Goal: Information Seeking & Learning: Find specific page/section

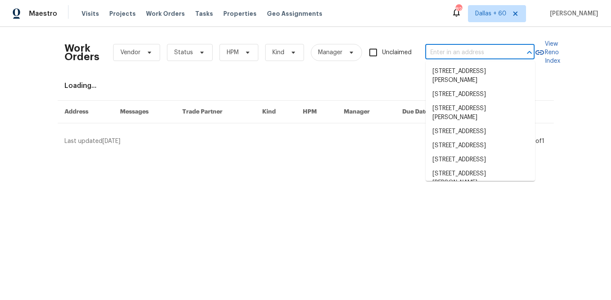
click at [439, 47] on input "text" at bounding box center [467, 52] width 85 height 13
paste input "21415 Park Mount Dr, Katy, TX 77450"
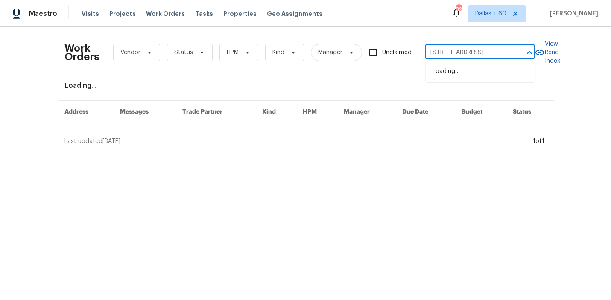
scroll to position [0, 20]
type input "21415 Park Mount Dr, Katy, TX 77450"
click at [454, 76] on li "21415 Park Mount Dr, Katy, TX 77450" at bounding box center [480, 71] width 109 height 14
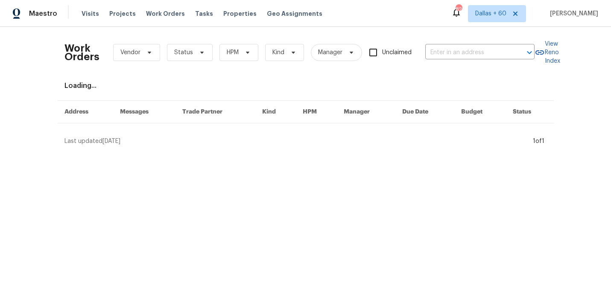
type input "21415 Park Mount Dr, Katy, TX 77450"
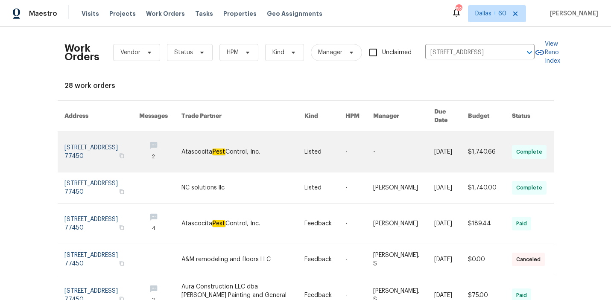
click at [246, 140] on link at bounding box center [242, 152] width 123 height 40
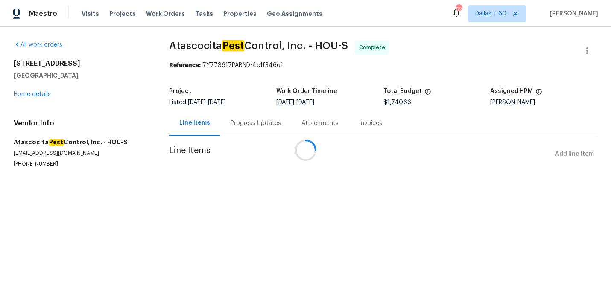
click at [22, 94] on div at bounding box center [305, 150] width 611 height 300
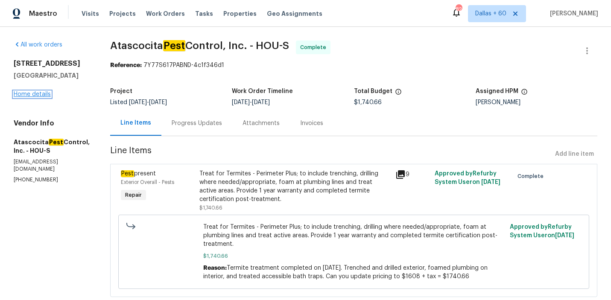
click at [22, 94] on link "Home details" at bounding box center [32, 94] width 37 height 6
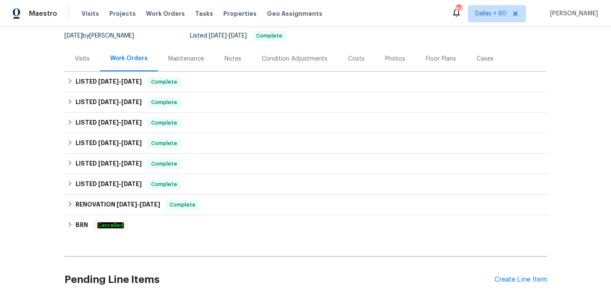
scroll to position [95, 0]
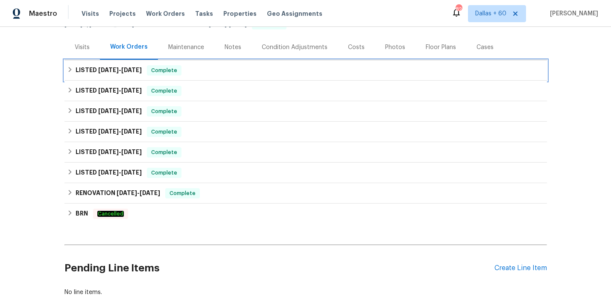
click at [259, 65] on div "LISTED 8/21/25 - 8/27/25 Complete" at bounding box center [305, 70] width 477 height 10
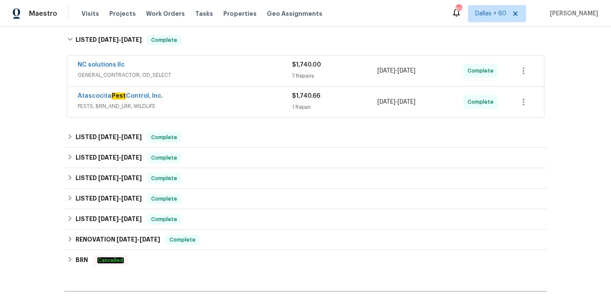
click at [259, 65] on div "NC solutions llc" at bounding box center [185, 66] width 214 height 10
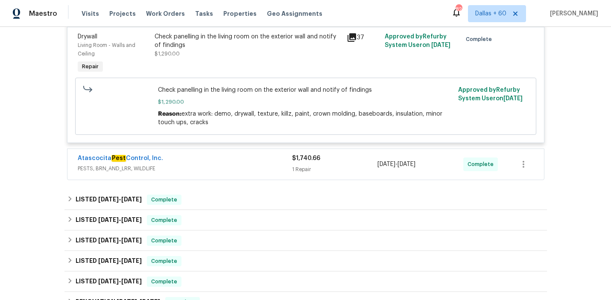
scroll to position [582, 0]
click at [228, 164] on div "Atascocita Pest Control, Inc." at bounding box center [185, 158] width 214 height 10
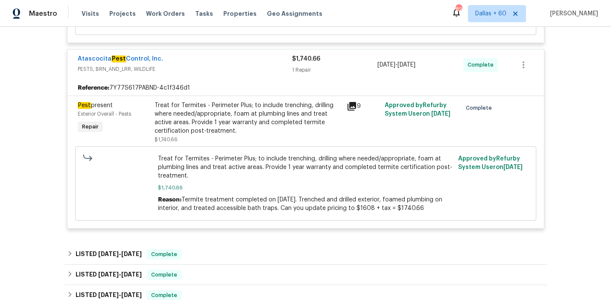
scroll to position [681, 0]
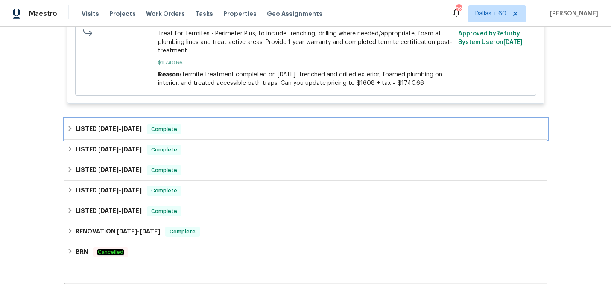
click at [222, 126] on div "LISTED 5/30/25 - 8/20/25 Complete" at bounding box center [305, 129] width 482 height 20
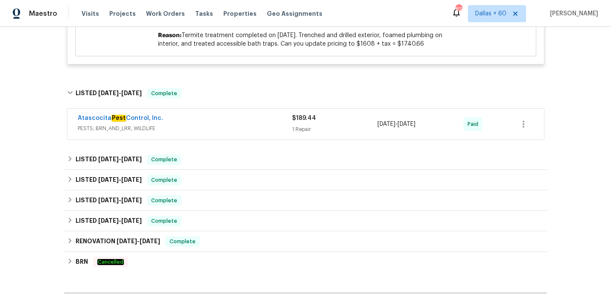
click at [222, 124] on div "Atascocita Pest Control, Inc." at bounding box center [185, 119] width 214 height 10
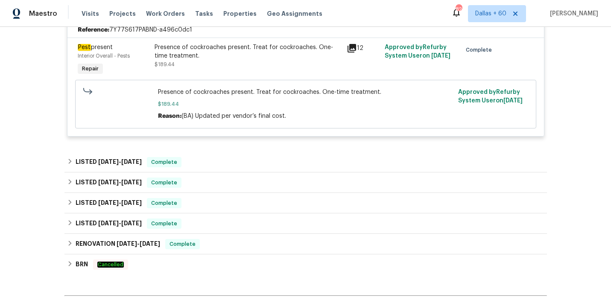
scroll to position [972, 0]
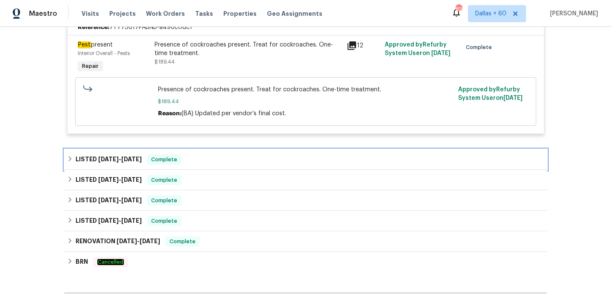
click at [229, 155] on div "LISTED 5/27/25 - 5/30/25 Complete" at bounding box center [305, 159] width 482 height 20
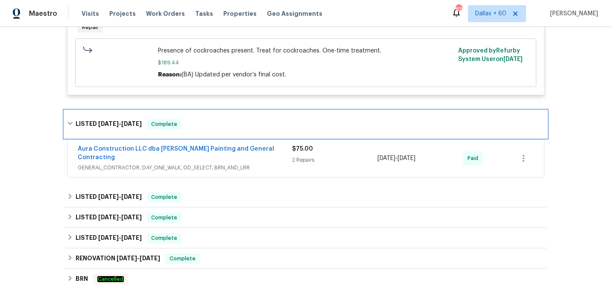
scroll to position [1010, 0]
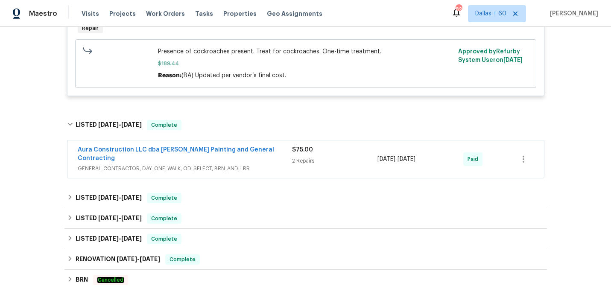
click at [285, 168] on div "Aura Construction LLC dba Logan's Painting and General Contracting GENERAL_CONT…" at bounding box center [185, 159] width 214 height 27
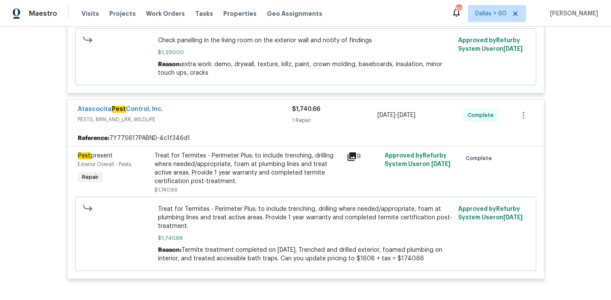
scroll to position [636, 0]
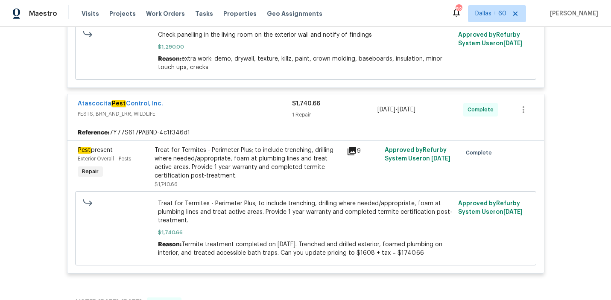
click at [252, 164] on div "Treat for Termites - Perimeter Plus; to include trenching, drilling where neede…" at bounding box center [248, 163] width 187 height 34
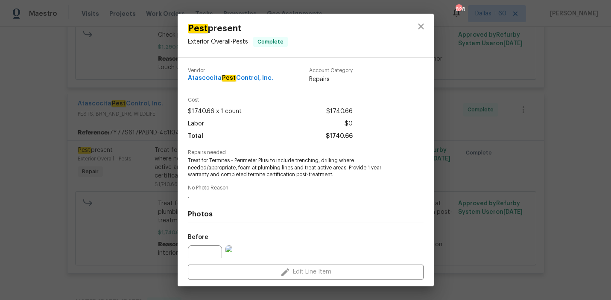
scroll to position [86, 0]
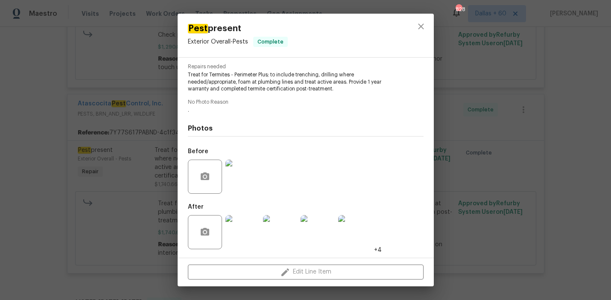
click at [239, 227] on img at bounding box center [242, 232] width 34 height 34
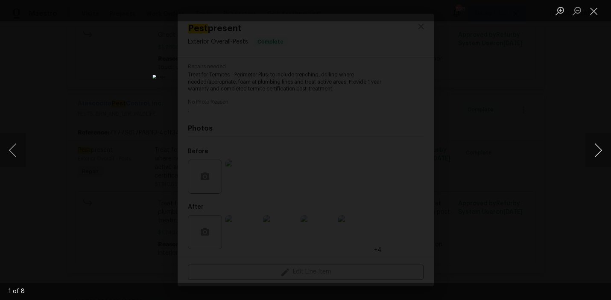
click at [593, 146] on button "Next image" at bounding box center [598, 150] width 26 height 34
click at [593, 147] on button "Next image" at bounding box center [598, 150] width 26 height 34
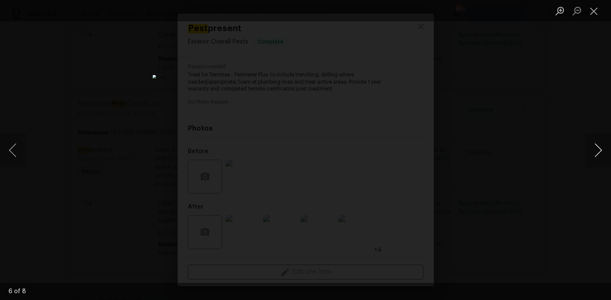
click at [593, 147] on button "Next image" at bounding box center [598, 150] width 26 height 34
click at [553, 199] on div "Lightbox" at bounding box center [305, 150] width 611 height 300
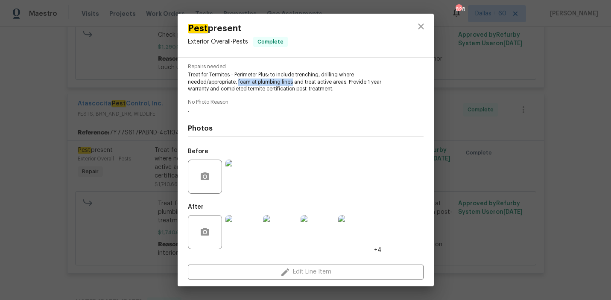
drag, startPoint x: 238, startPoint y: 82, endPoint x: 294, endPoint y: 83, distance: 55.9
click at [294, 83] on span "Treat for Termites - Perimeter Plus; to include trenching, drilling where neede…" at bounding box center [294, 81] width 212 height 21
copy span "foam at plumbing lines"
click at [242, 80] on span "Treat for Termites - Perimeter Plus; to include trenching, drilling where neede…" at bounding box center [294, 81] width 212 height 21
drag, startPoint x: 187, startPoint y: 31, endPoint x: 246, endPoint y: 30, distance: 59.3
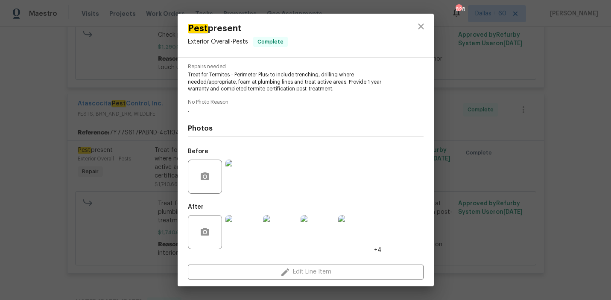
click at [246, 30] on div "Pest present Exterior Overall - Pests Complete" at bounding box center [238, 36] width 120 height 44
copy span "Pest present"
click at [21, 126] on div "Pest present Exterior Overall - Pests Complete Vendor Atascocita Pest Control, …" at bounding box center [305, 150] width 611 height 300
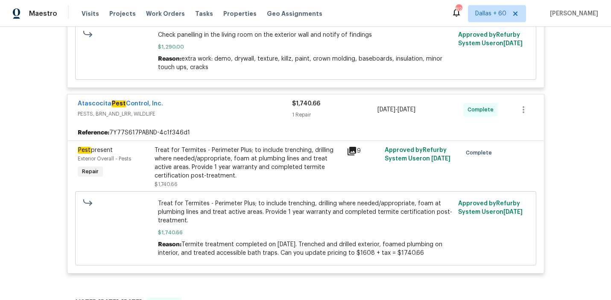
click at [260, 148] on div "Treat for Termites - Perimeter Plus; to include trenching, drilling where neede…" at bounding box center [248, 163] width 187 height 34
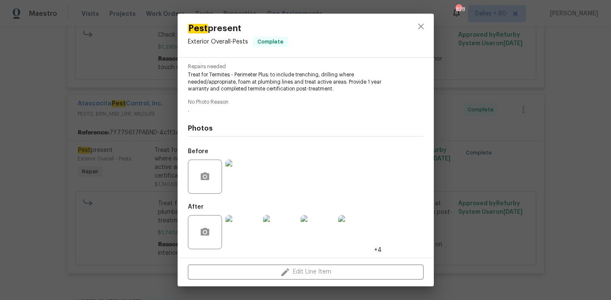
click at [237, 176] on img at bounding box center [242, 177] width 34 height 34
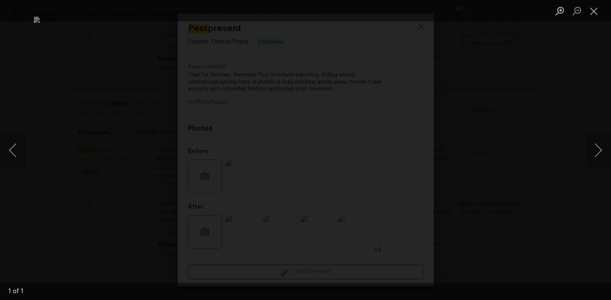
click at [495, 194] on img "Lightbox" at bounding box center [305, 150] width 543 height 267
click at [528, 139] on div "Lightbox" at bounding box center [305, 150] width 611 height 300
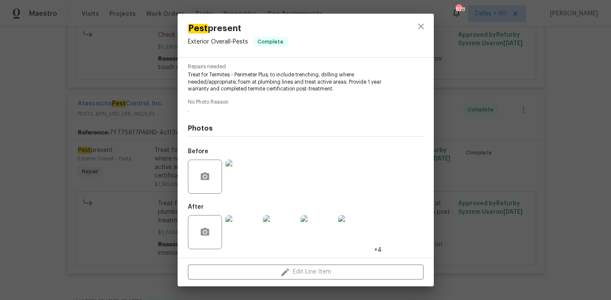
click at [73, 185] on div "Pest present Exterior Overall - Pests Complete Vendor Atascocita Pest Control, …" at bounding box center [305, 150] width 611 height 300
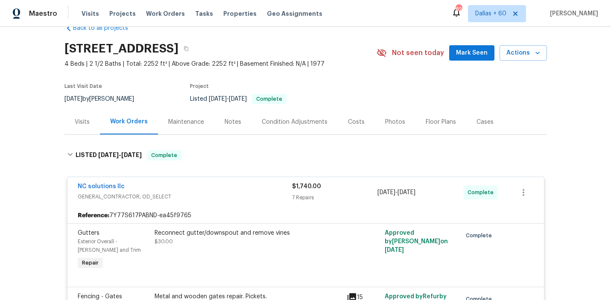
scroll to position [0, 0]
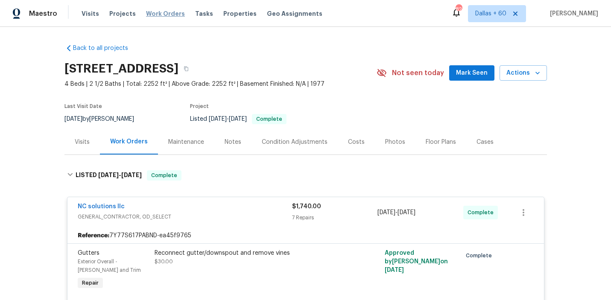
click at [146, 15] on span "Work Orders" at bounding box center [165, 13] width 39 height 9
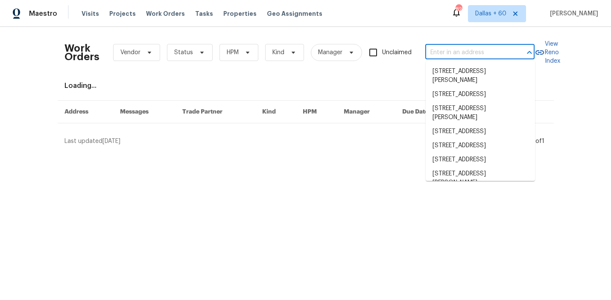
click at [443, 57] on input "text" at bounding box center [467, 52] width 85 height 13
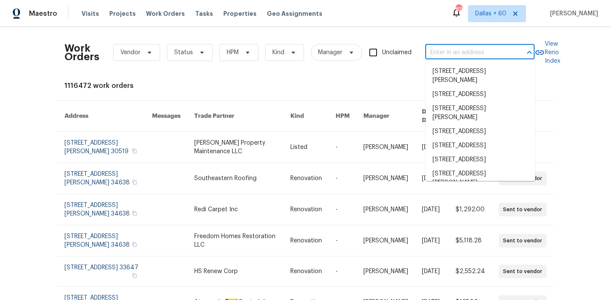
paste input "17759 Saint Andrews Dr, Poway, CA 92064"
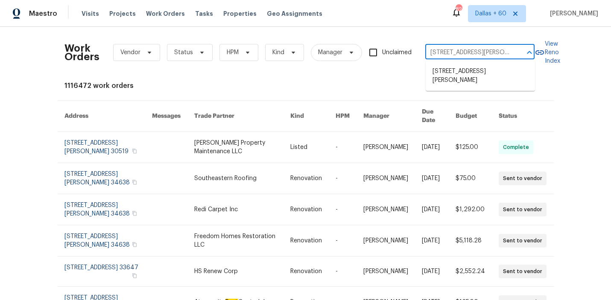
scroll to position [0, 37]
type input "17759 Saint Andrews Dr, Poway, CA 92064"
click at [458, 81] on li "17759 Saint Andrews Dr, Poway, CA 92064" at bounding box center [480, 75] width 109 height 23
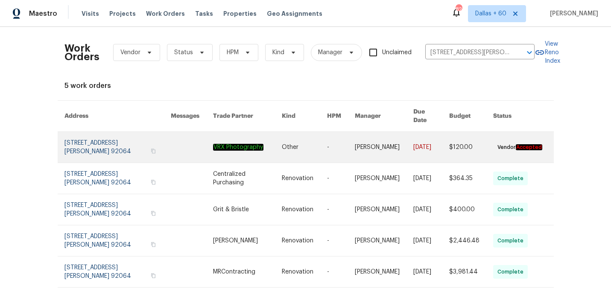
click at [168, 138] on td at bounding box center [185, 147] width 42 height 31
click at [139, 138] on link at bounding box center [117, 147] width 106 height 31
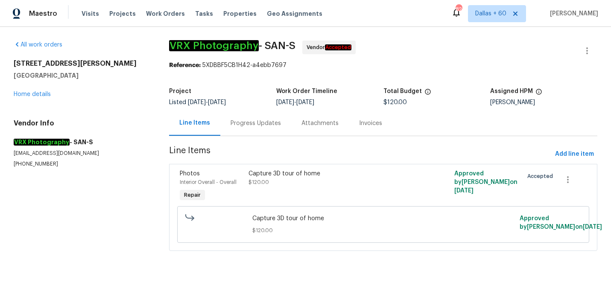
click at [33, 101] on div "All work orders 17759 Saint Andrews Dr Poway, CA 92064 Home details Vendor Info…" at bounding box center [81, 104] width 135 height 127
click at [31, 95] on link "Home details" at bounding box center [32, 94] width 37 height 6
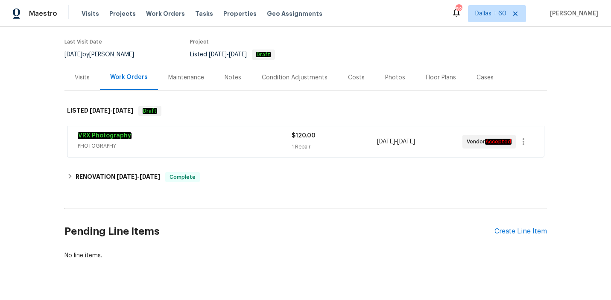
click at [252, 138] on div "VRX Photography" at bounding box center [185, 136] width 214 height 10
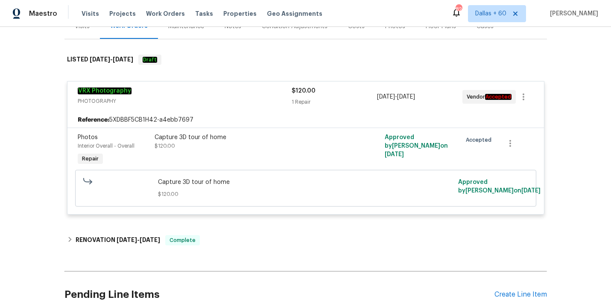
scroll to position [116, 0]
click at [248, 228] on div "Back to all projects 17759 Saint Andrews Dr, Poway, CA 92064 3 Beds | 2 Baths |…" at bounding box center [305, 125] width 482 height 409
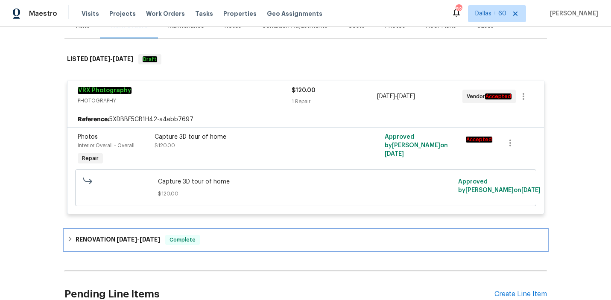
click at [248, 239] on div "RENOVATION 8/15/25 - 8/26/25 Complete" at bounding box center [305, 240] width 477 height 10
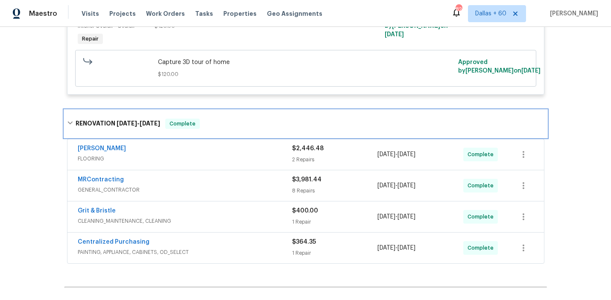
scroll to position [333, 0]
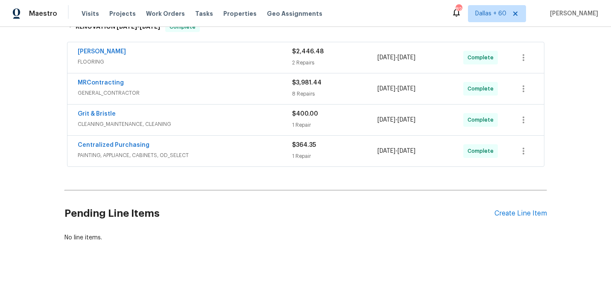
click at [235, 149] on div "Centralized Purchasing" at bounding box center [185, 146] width 214 height 10
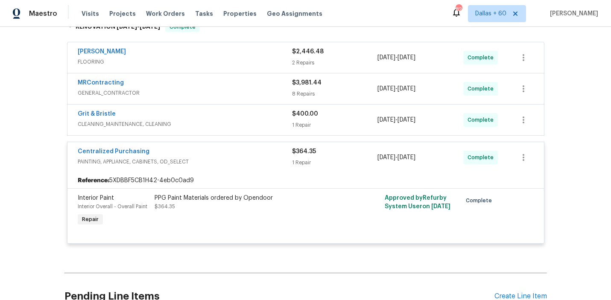
click at [228, 119] on div "Grit & Bristle" at bounding box center [185, 115] width 214 height 10
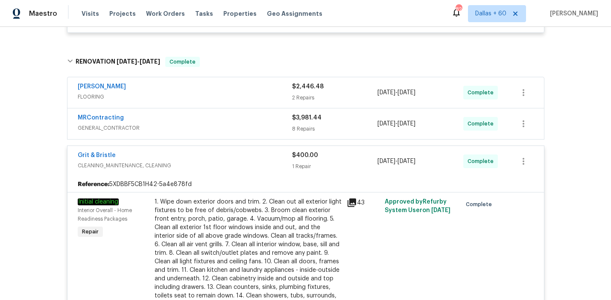
click at [228, 122] on div "MRContracting" at bounding box center [185, 119] width 214 height 10
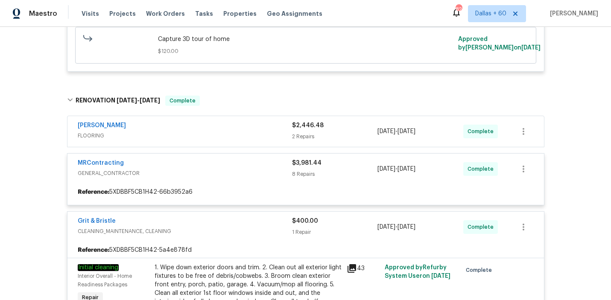
scroll to position [259, 0]
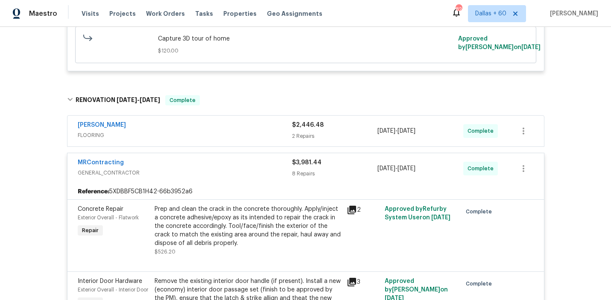
click at [228, 127] on div "Sherwin Williams" at bounding box center [185, 126] width 214 height 10
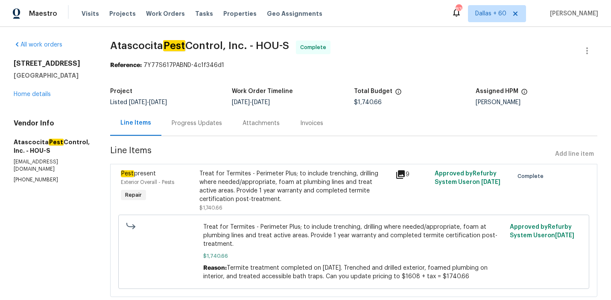
click at [187, 121] on div "Progress Updates" at bounding box center [197, 123] width 50 height 9
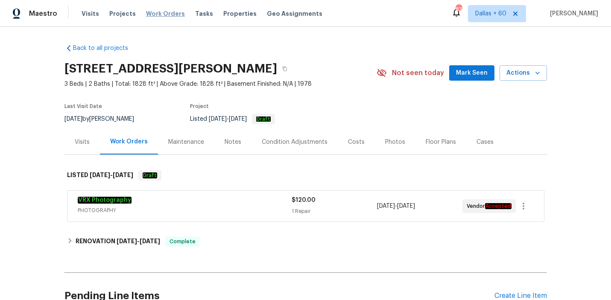
click at [167, 13] on span "Work Orders" at bounding box center [165, 13] width 39 height 9
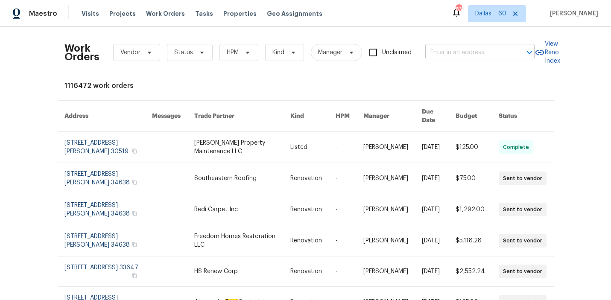
click at [485, 55] on input "text" at bounding box center [467, 52] width 85 height 13
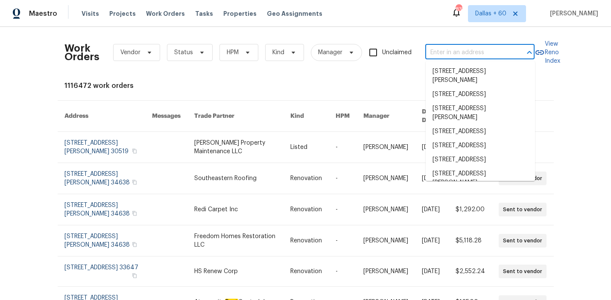
paste input "5600 Brandycrest Dr, Raleigh, NC 27610"
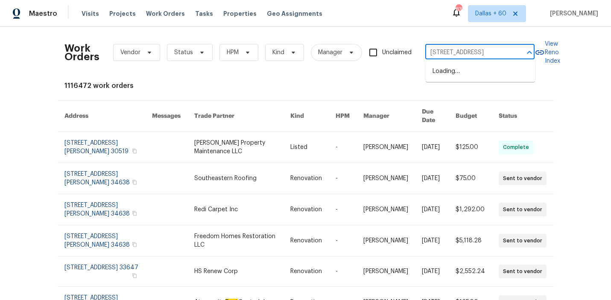
type input "5600 Brandycrest Dr, Raleigh, NC 27610"
click at [467, 76] on li "5600 Brandycrest Dr, Raleigh, NC 27610" at bounding box center [480, 71] width 109 height 14
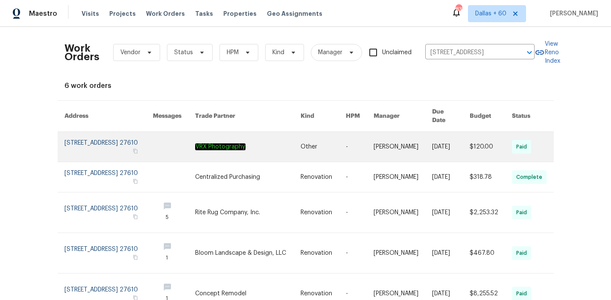
click at [289, 132] on link at bounding box center [247, 147] width 105 height 30
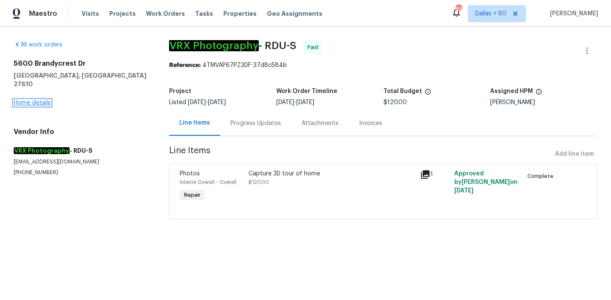
click at [26, 100] on link "Home details" at bounding box center [32, 103] width 37 height 6
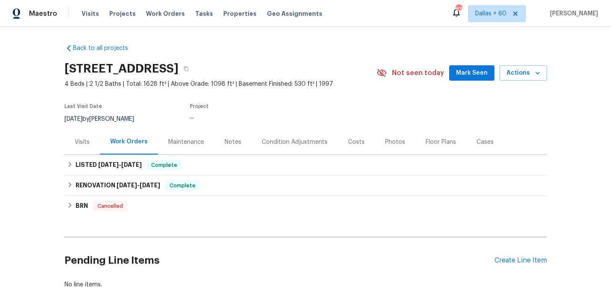
scroll to position [47, 0]
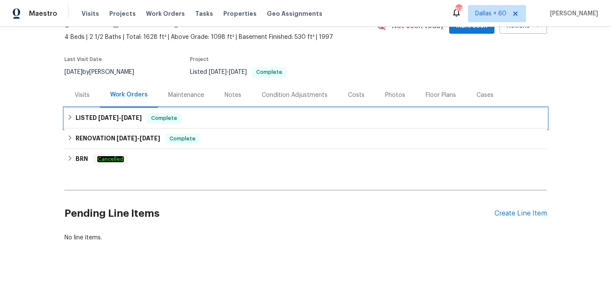
click at [235, 115] on div "LISTED 4/22/25 - 4/23/25 Complete" at bounding box center [305, 118] width 477 height 10
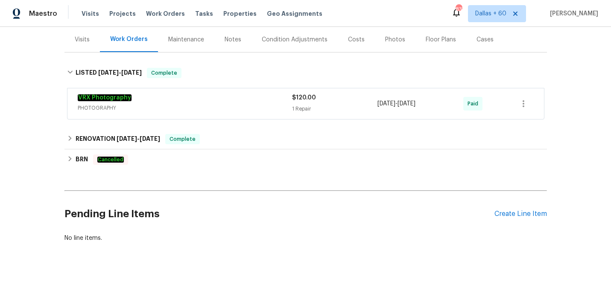
click at [236, 103] on div "VRX Photography" at bounding box center [185, 98] width 214 height 10
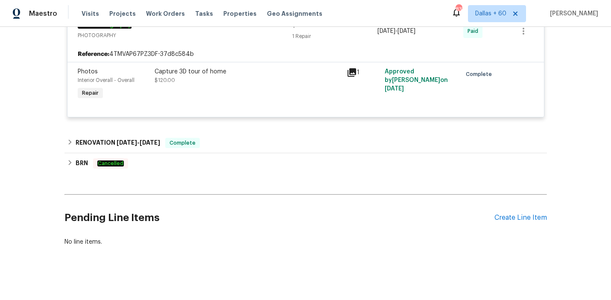
scroll to position [182, 0]
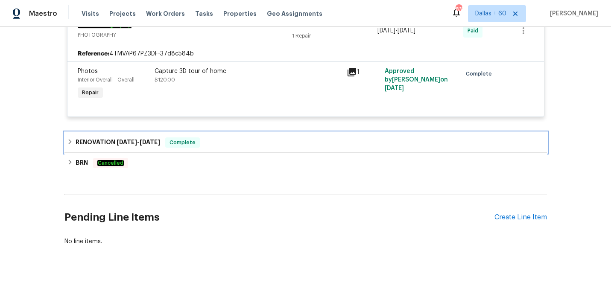
click at [242, 136] on div "RENOVATION 4/8/25 - 4/18/25 Complete" at bounding box center [305, 142] width 482 height 20
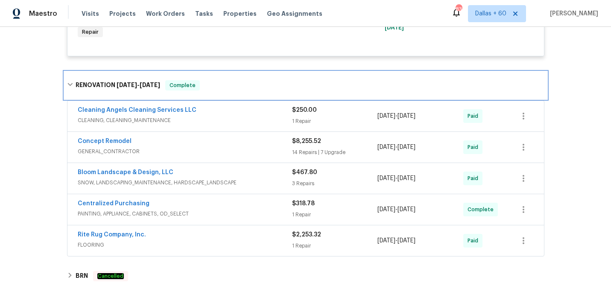
scroll to position [0, 0]
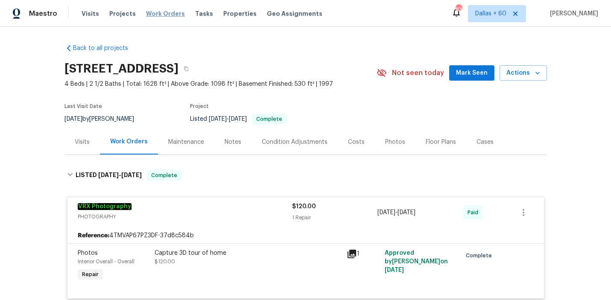
click at [160, 17] on span "Work Orders" at bounding box center [165, 13] width 39 height 9
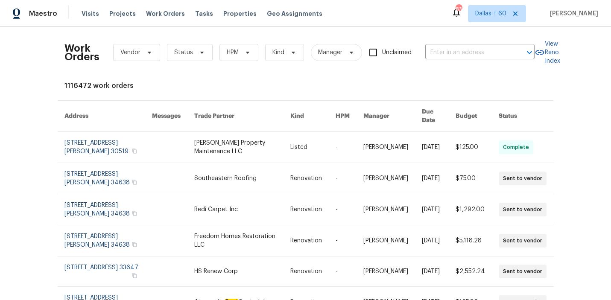
click at [454, 44] on div "Work Orders Vendor Status HPM Kind Manager Unclaimed ​" at bounding box center [299, 53] width 470 height 38
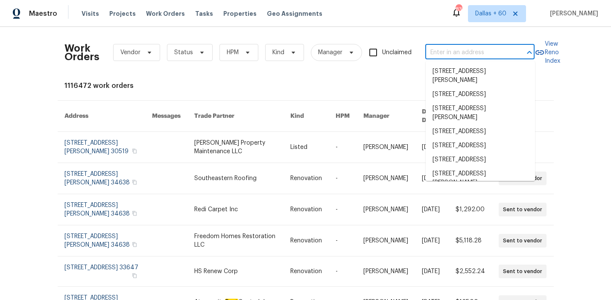
click at [453, 51] on input "text" at bounding box center [467, 52] width 85 height 13
paste input "1616 Tribeca Way, Dallas, TX 75204"
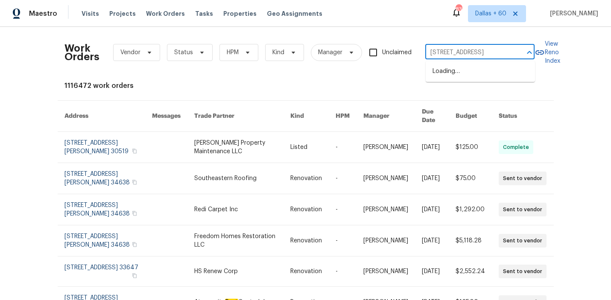
scroll to position [0, 16]
type input "1616 Tribeca Way, Dallas, TX 75204"
click at [461, 74] on li "1616 Tribeca Way, Dallas, TX 75204" at bounding box center [480, 71] width 109 height 14
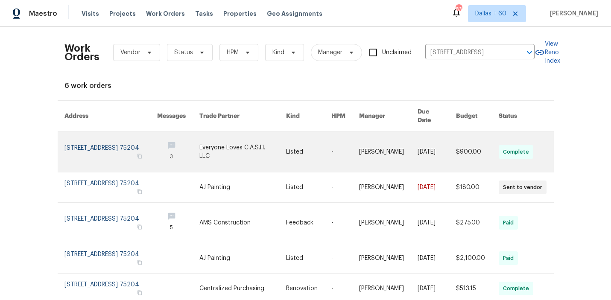
click at [184, 144] on link at bounding box center [178, 152] width 42 height 40
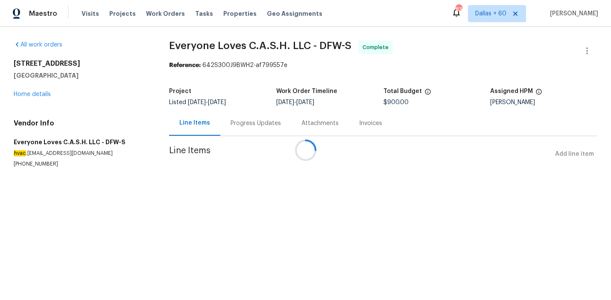
click at [37, 95] on div at bounding box center [305, 150] width 611 height 300
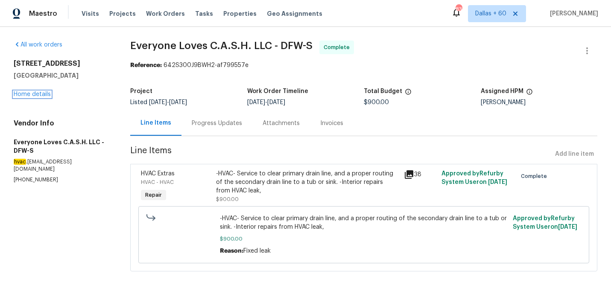
click at [37, 95] on link "Home details" at bounding box center [32, 94] width 37 height 6
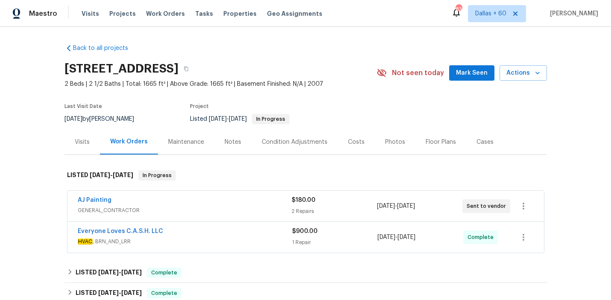
click at [197, 208] on span "GENERAL_CONTRACTOR" at bounding box center [185, 210] width 214 height 9
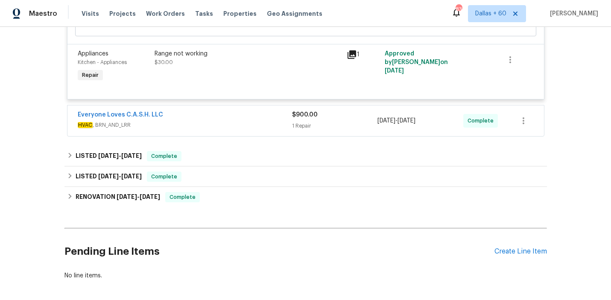
click at [221, 127] on span "HVAC , BRN_AND_LRR" at bounding box center [185, 125] width 214 height 9
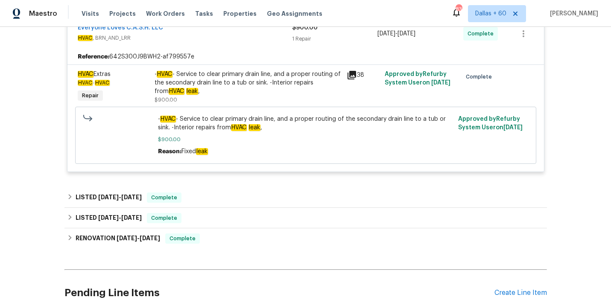
scroll to position [435, 0]
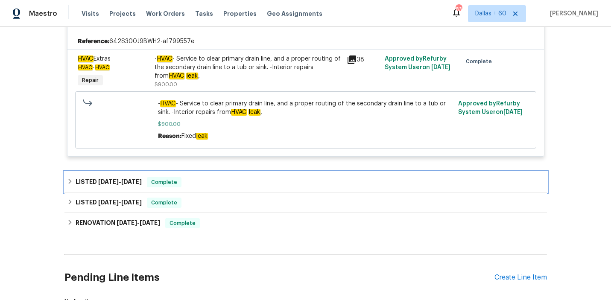
click at [193, 184] on div "LISTED 7/7/25 - 7/14/25 Complete" at bounding box center [305, 182] width 477 height 10
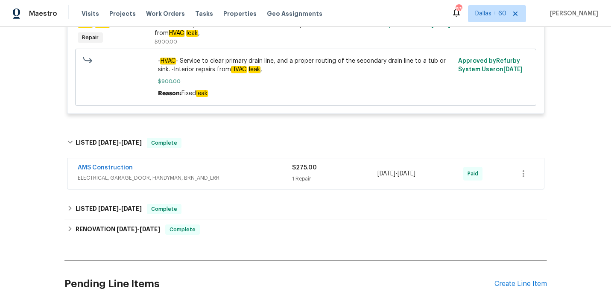
click at [251, 180] on span "ELECTRICAL, GARAGE_DOOR, HANDYMAN, BRN_AND_LRR" at bounding box center [185, 178] width 214 height 9
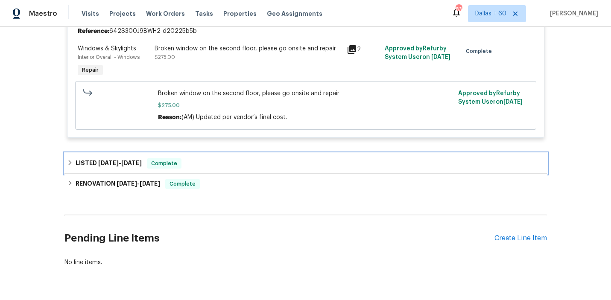
click at [250, 172] on div "LISTED 3/27/25 - 3/28/25 Complete" at bounding box center [305, 163] width 482 height 20
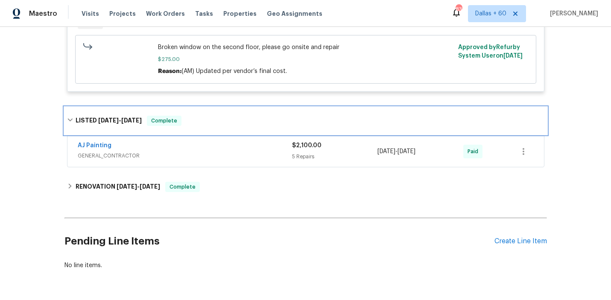
scroll to position [696, 0]
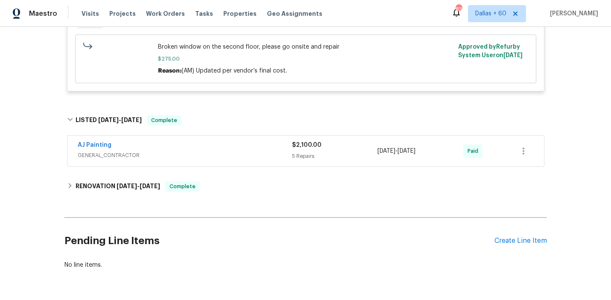
click at [248, 154] on span "GENERAL_CONTRACTOR" at bounding box center [185, 155] width 214 height 9
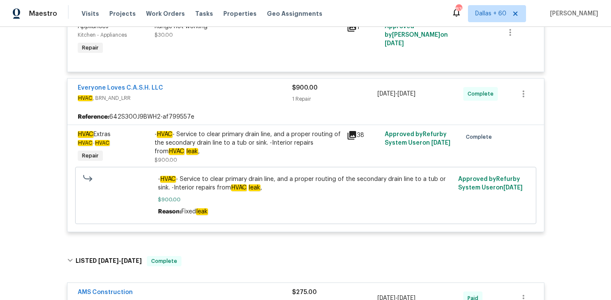
scroll to position [362, 0]
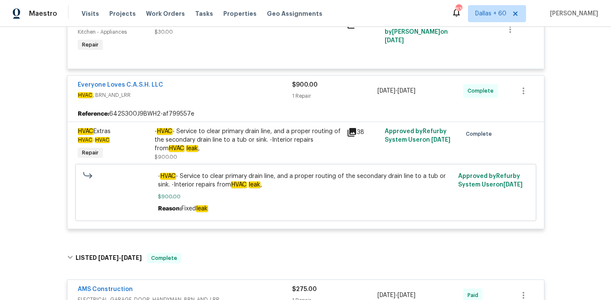
click at [299, 132] on div "- HVAC - Service to clear primary drain line, and a proper routing of the secon…" at bounding box center [248, 140] width 187 height 26
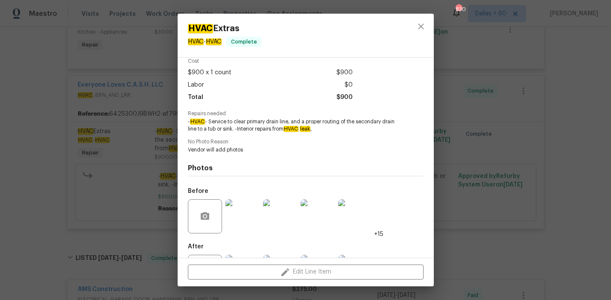
scroll to position [38, 0]
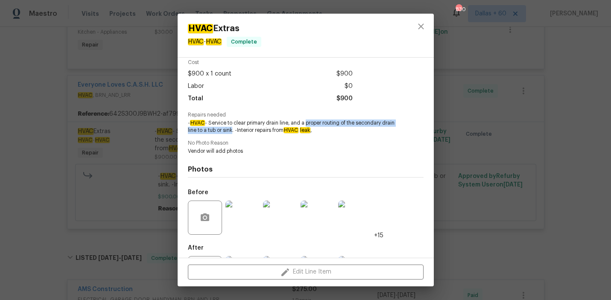
drag, startPoint x: 306, startPoint y: 123, endPoint x: 234, endPoint y: 131, distance: 72.6
click at [234, 131] on span "- HVAC - Service to clear primary drain line, and a proper routing of the secon…" at bounding box center [294, 127] width 212 height 15
copy span "proper routing of the secondary drain line to a tub or sink"
click at [33, 185] on div "HVAC Extras HVAC - HVAC Complete Vendor Everyone Loves C.A.S.H. LLC Account Cat…" at bounding box center [305, 150] width 611 height 300
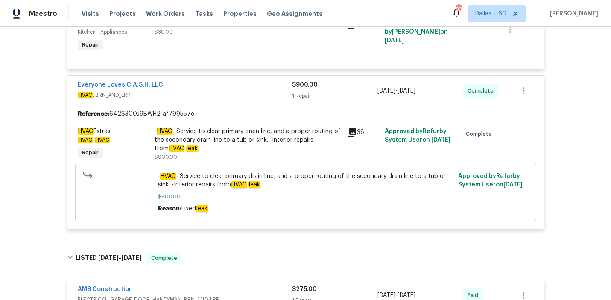
scroll to position [0, 0]
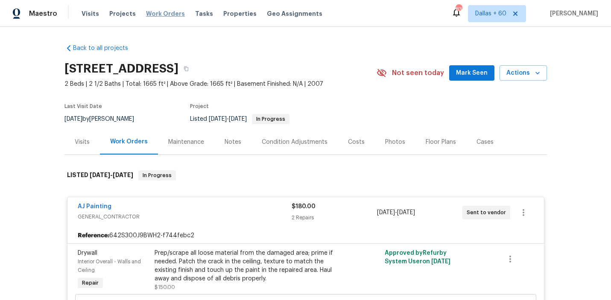
click at [162, 15] on span "Work Orders" at bounding box center [165, 13] width 39 height 9
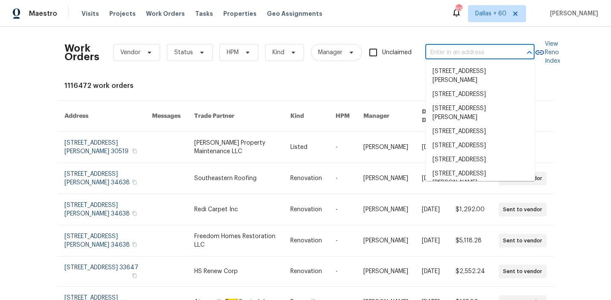
click at [459, 50] on input "text" at bounding box center [467, 52] width 85 height 13
paste input "1325 Tidwell Ln, Celina, TX 75009"
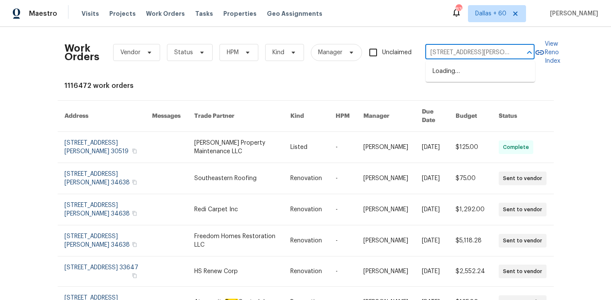
scroll to position [0, 13]
type input "1325 Tidwell Ln, Celina, TX 75009"
click at [454, 76] on li "1325 Tidwell Ln, Celina, TX 75009" at bounding box center [480, 75] width 109 height 23
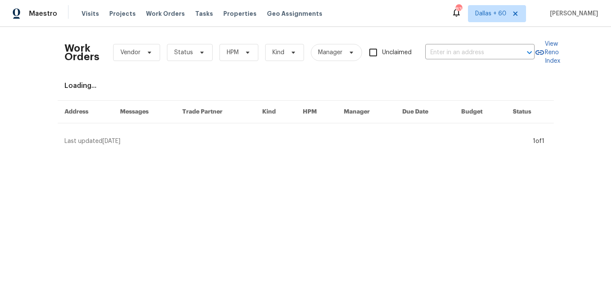
type input "1325 Tidwell Ln, Celina, TX 75009"
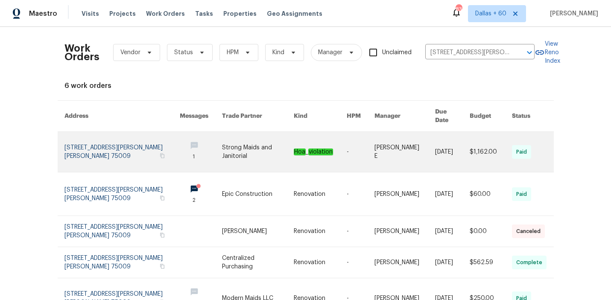
click at [365, 136] on link at bounding box center [361, 152] width 28 height 40
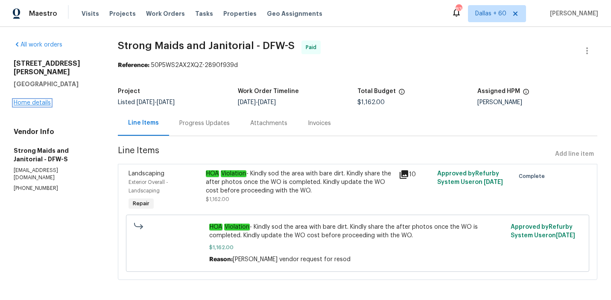
click at [45, 100] on link "Home details" at bounding box center [32, 103] width 37 height 6
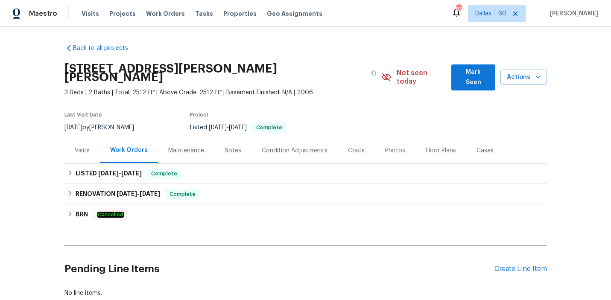
scroll to position [47, 0]
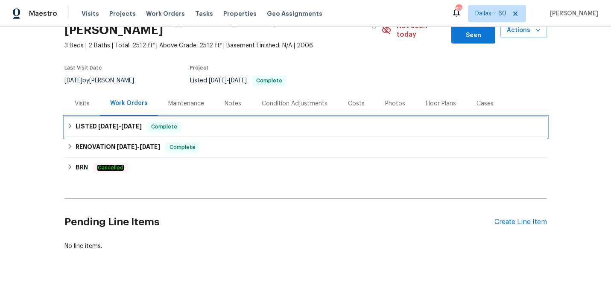
click at [280, 122] on div "LISTED 5/14/25 - 5/16/25 Complete" at bounding box center [305, 127] width 477 height 10
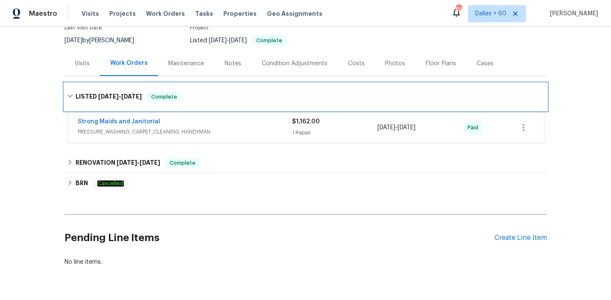
scroll to position [87, 0]
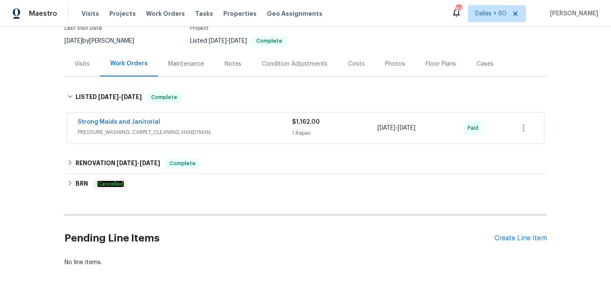
click at [280, 118] on div "Strong Maids and Janitorial" at bounding box center [185, 123] width 214 height 10
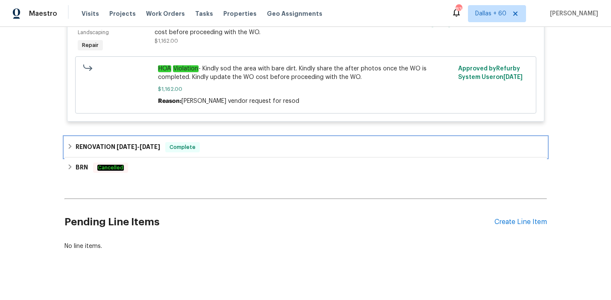
click at [236, 144] on div "RENOVATION 4/9/25 - 4/19/25 Complete" at bounding box center [305, 147] width 482 height 20
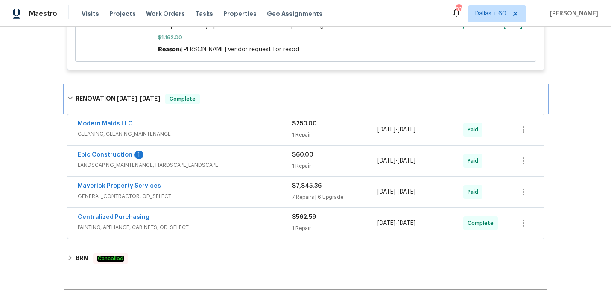
scroll to position [0, 0]
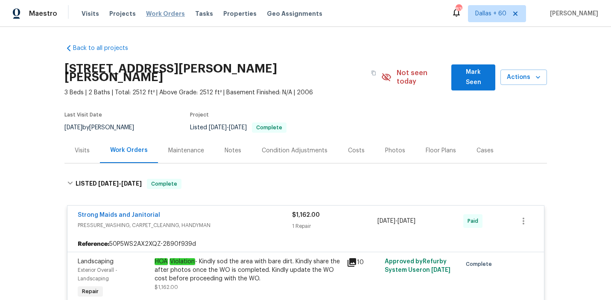
click at [159, 15] on span "Work Orders" at bounding box center [165, 13] width 39 height 9
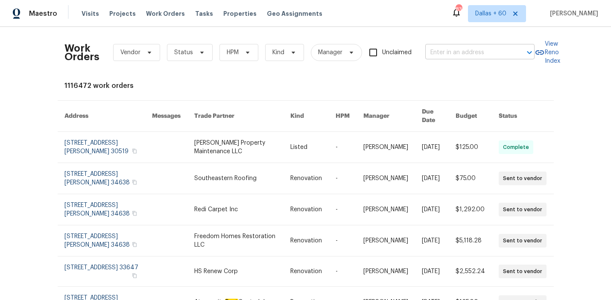
click at [455, 52] on input "text" at bounding box center [467, 52] width 85 height 13
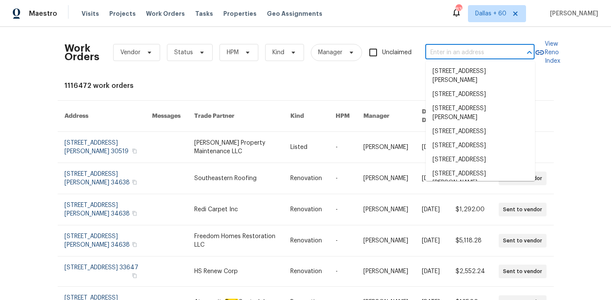
paste input "15815 La Cabana Dr, Houston, TX 77062"
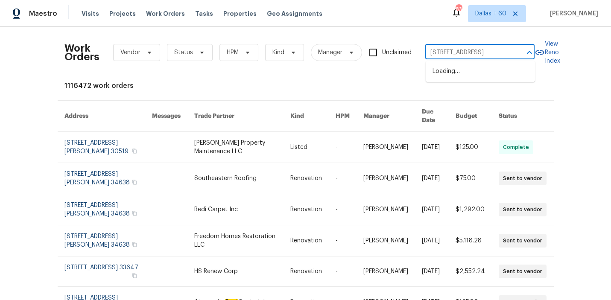
scroll to position [0, 30]
type input "15815 La Cabana Dr, Houston, TX 77062"
click at [446, 73] on li "15815 La Cabana Dr, Houston, TX 77062" at bounding box center [480, 71] width 109 height 14
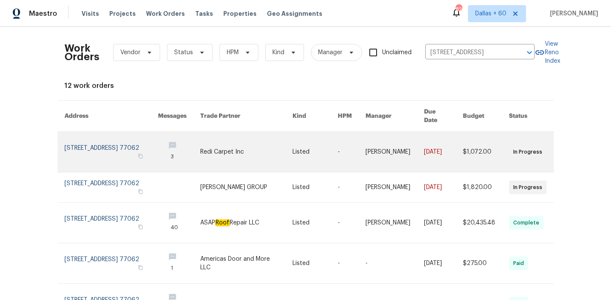
click at [254, 136] on link at bounding box center [246, 152] width 92 height 40
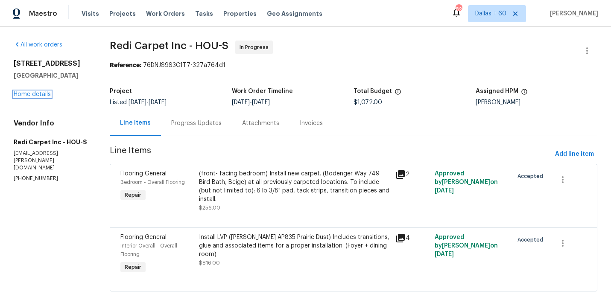
click at [26, 93] on link "Home details" at bounding box center [32, 94] width 37 height 6
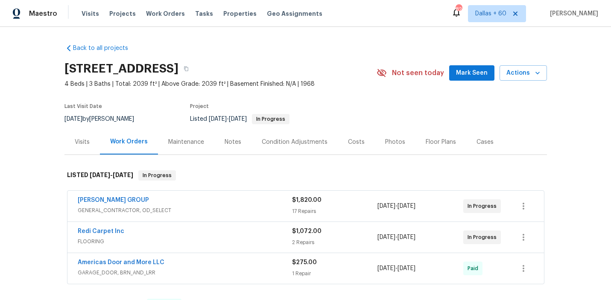
click at [240, 212] on span "GENERAL_CONTRACTOR, OD_SELECT" at bounding box center [185, 210] width 214 height 9
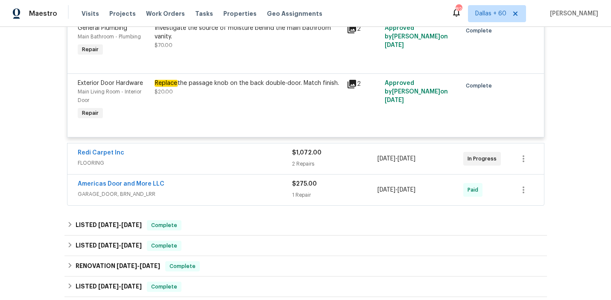
scroll to position [1335, 0]
click at [244, 149] on div "Redi Carpet Inc" at bounding box center [185, 153] width 214 height 10
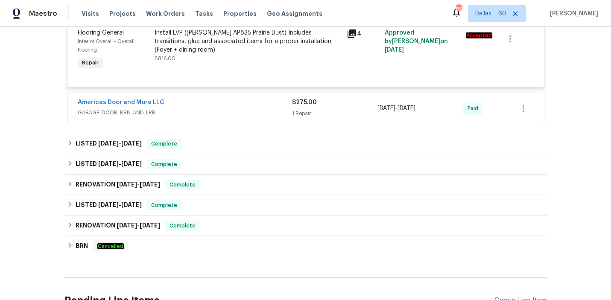
click at [249, 100] on div "Americas Door and More LLC" at bounding box center [185, 103] width 214 height 10
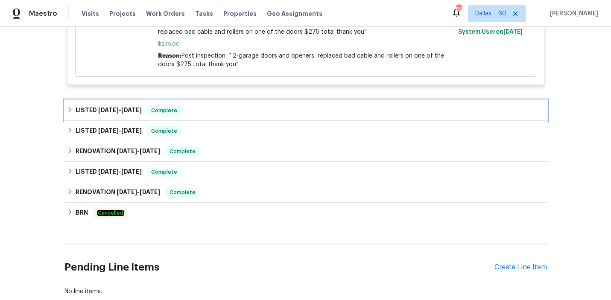
click at [251, 106] on div "LISTED 7/25/25 - 8/1/25 Complete" at bounding box center [305, 110] width 477 height 10
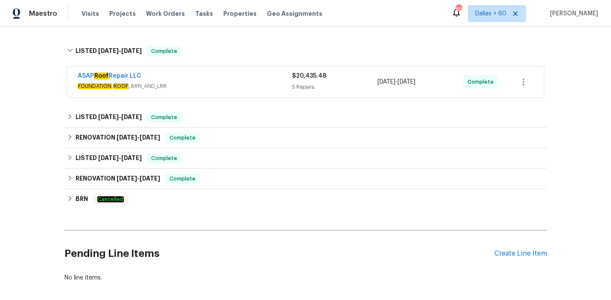
click at [249, 85] on span "FOUNDATION , ROOF , BRN_AND_LRR" at bounding box center [185, 86] width 214 height 9
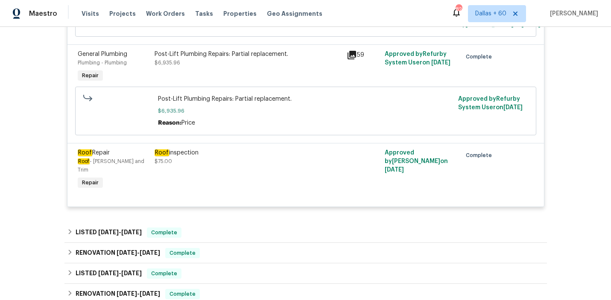
scroll to position [2068, 0]
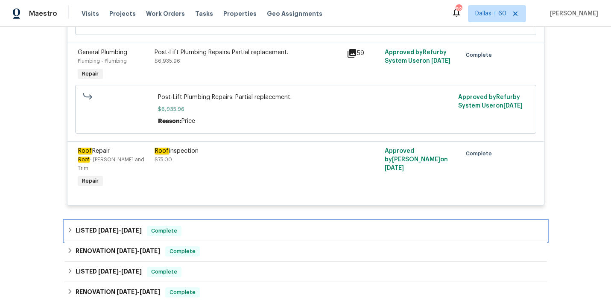
click at [229, 221] on div "LISTED 7/18/25 - 7/22/25 Complete" at bounding box center [305, 231] width 482 height 20
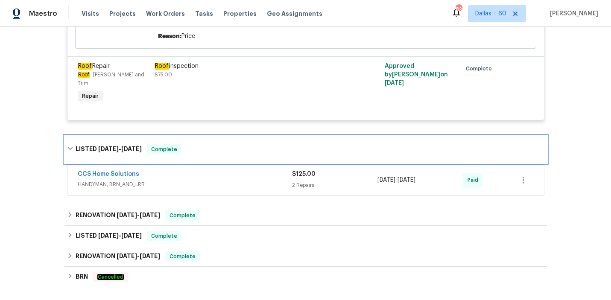
scroll to position [2155, 0]
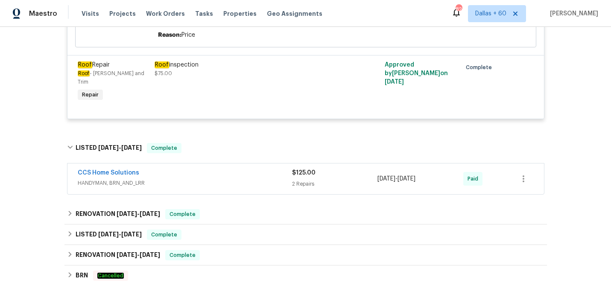
click at [227, 179] on span "HANDYMAN, BRN_AND_LRR" at bounding box center [185, 183] width 214 height 9
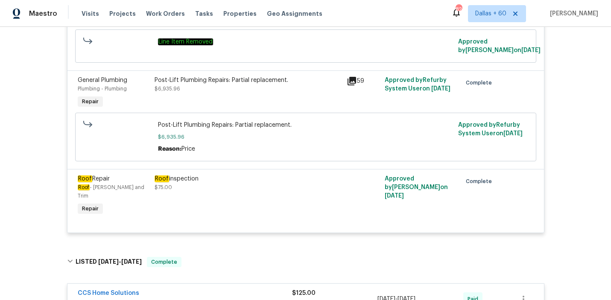
scroll to position [2040, 0]
click at [246, 178] on div "Roof inspection" at bounding box center [248, 179] width 187 height 9
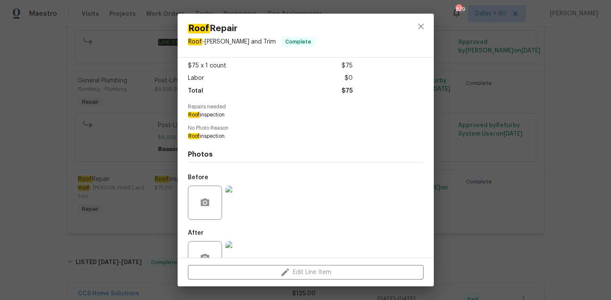
scroll to position [71, 0]
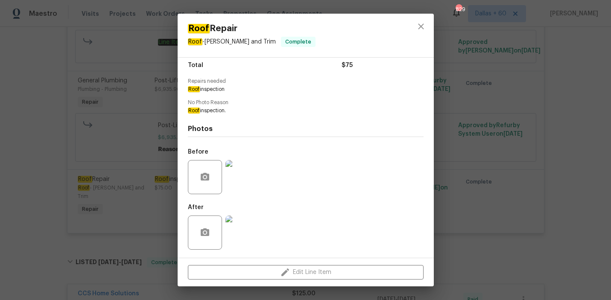
click at [23, 172] on div "Roof Repair Roof - Eaves and Trim Complete Vendor ASAP Roof Repair LLC Account …" at bounding box center [305, 150] width 611 height 300
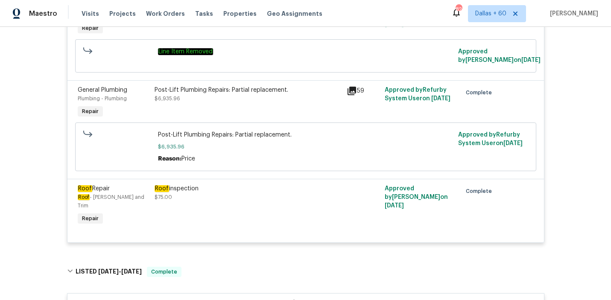
scroll to position [2029, 0]
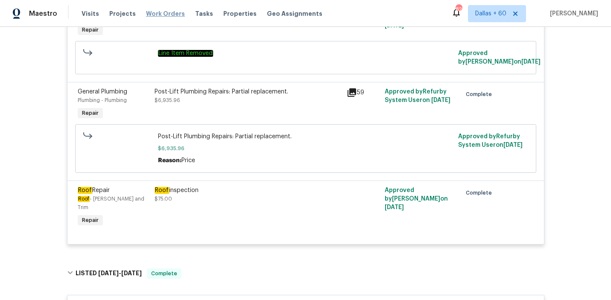
click at [165, 14] on span "Work Orders" at bounding box center [165, 13] width 39 height 9
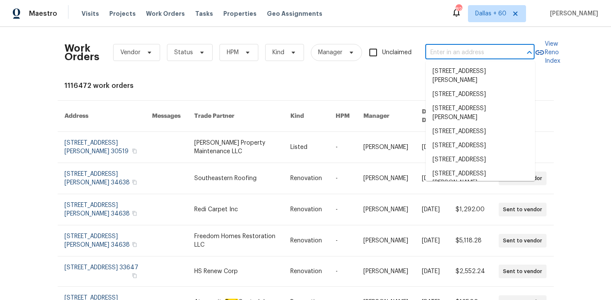
click at [450, 55] on input "text" at bounding box center [467, 52] width 85 height 13
paste input "3519 Cast Palm Dr, Buford, GA 30519"
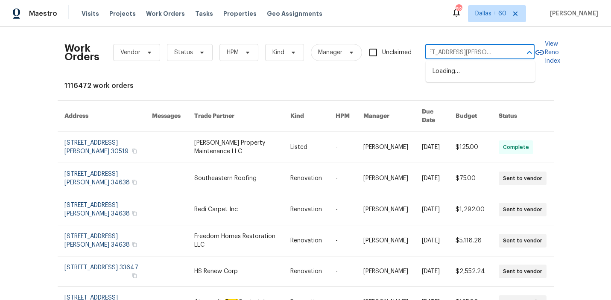
type input "3519 Cast Palm Dr, Buford, GA 30519"
click at [459, 72] on li "3519 Cast Palm Dr, Buford, GA 30519" at bounding box center [480, 75] width 109 height 23
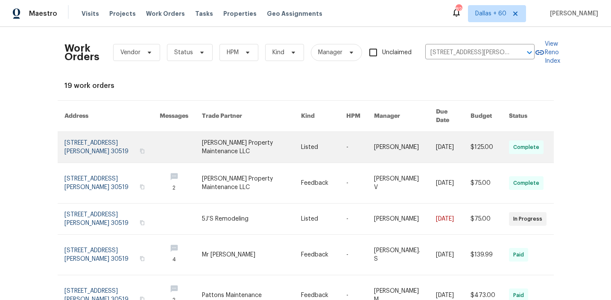
click at [210, 138] on link at bounding box center [251, 147] width 99 height 31
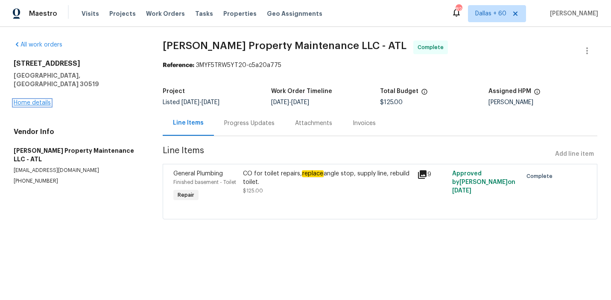
click at [32, 100] on link "Home details" at bounding box center [32, 103] width 37 height 6
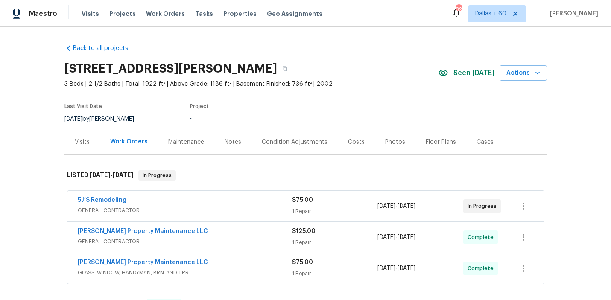
click at [235, 203] on div "5J’S Remodeling" at bounding box center [185, 201] width 214 height 10
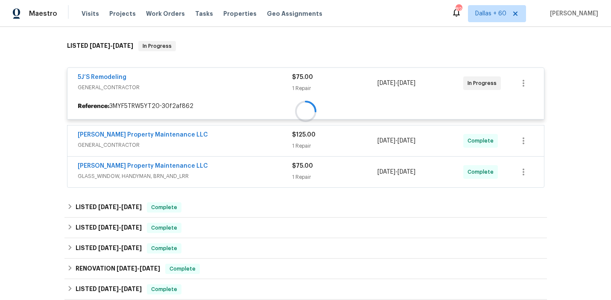
scroll to position [130, 0]
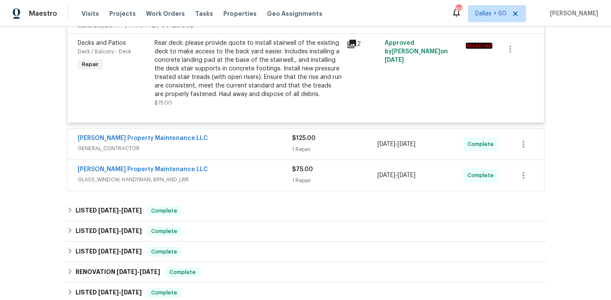
click at [233, 146] on span "GENERAL_CONTRACTOR" at bounding box center [185, 148] width 214 height 9
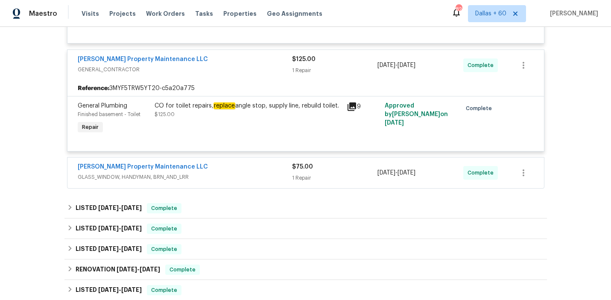
scroll to position [329, 0]
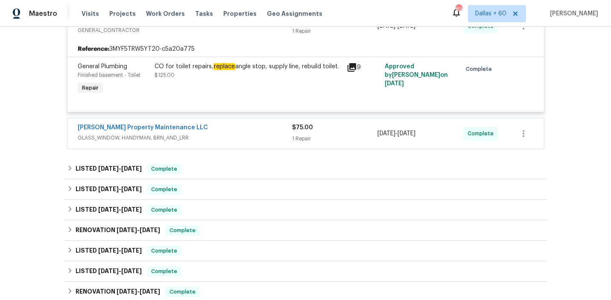
click at [226, 133] on div "Glen Property Maintenance LLC" at bounding box center [185, 128] width 214 height 10
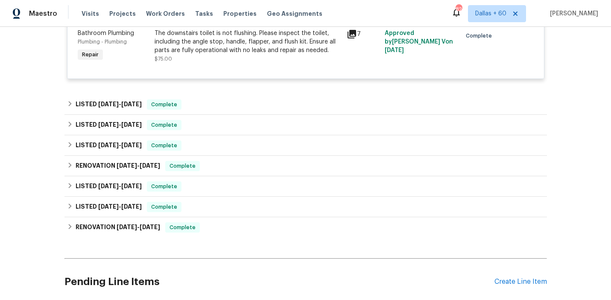
scroll to position [472, 0]
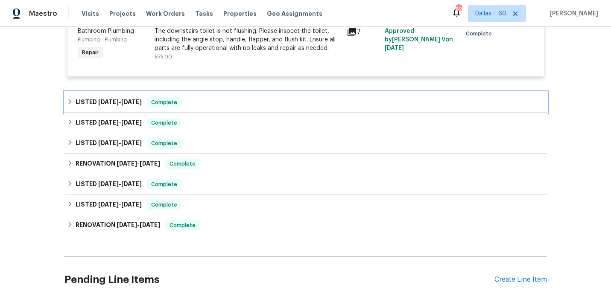
click at [226, 105] on div "LISTED 8/13/25 - 8/15/25 Complete" at bounding box center [305, 102] width 477 height 10
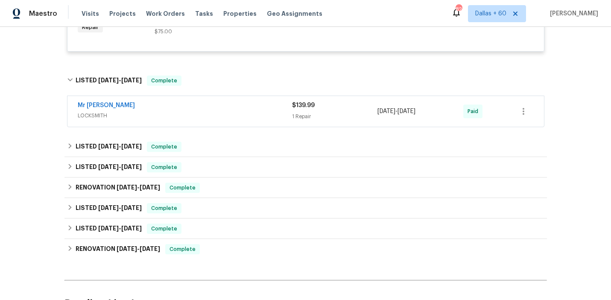
click at [226, 106] on div "Mr Rekey Locksmith" at bounding box center [185, 106] width 214 height 10
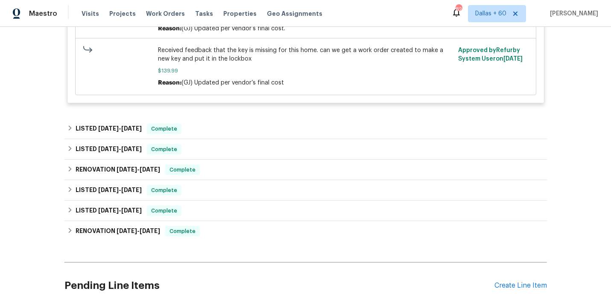
scroll to position [713, 0]
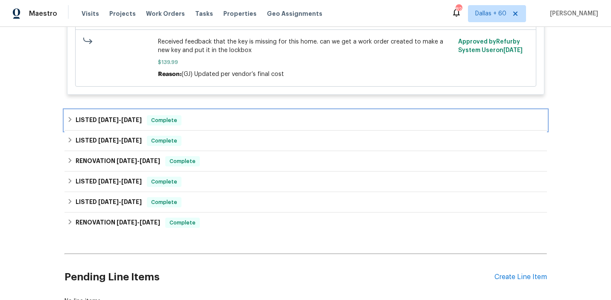
click at [225, 123] on div "LISTED 6/17/25 - 6/30/25 Complete" at bounding box center [305, 120] width 477 height 10
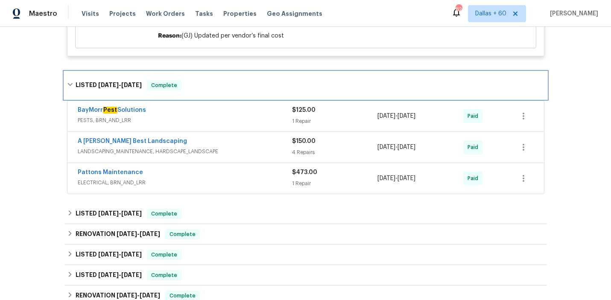
scroll to position [750, 0]
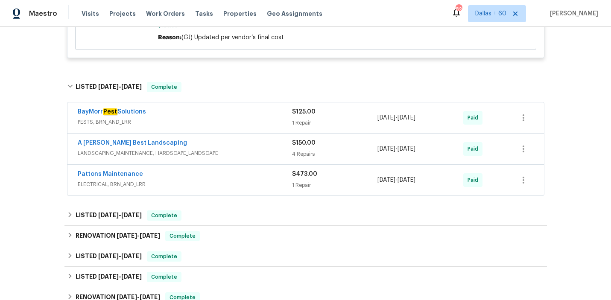
click at [225, 121] on span "PESTS, BRN_AND_LRR" at bounding box center [185, 122] width 214 height 9
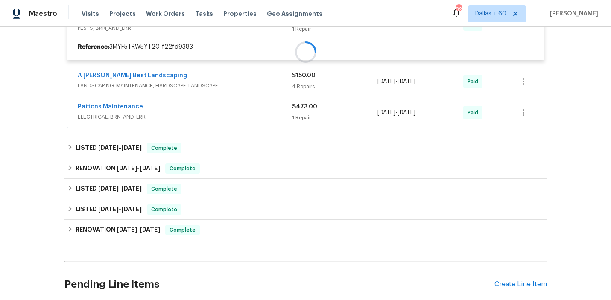
scroll to position [849, 0]
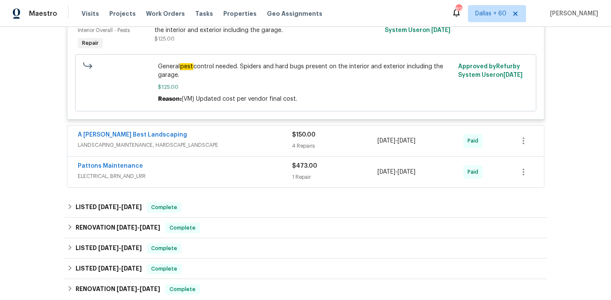
click at [235, 139] on div "A Lopez Best Landscaping" at bounding box center [185, 136] width 214 height 10
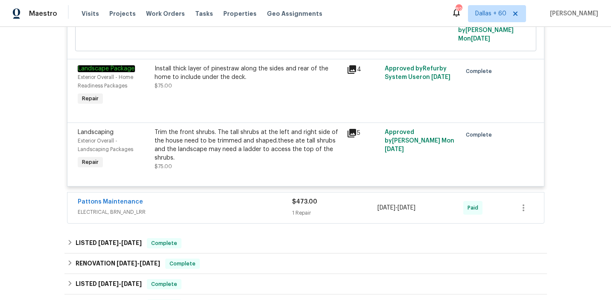
scroll to position [1297, 0]
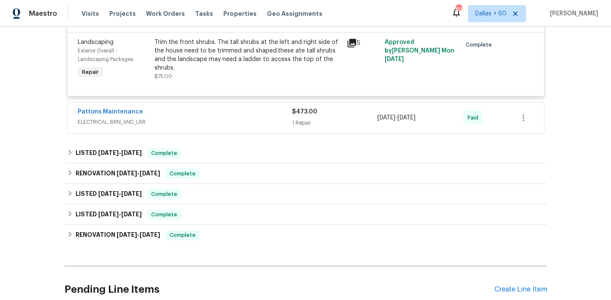
click at [244, 108] on div "Pattons Maintenance" at bounding box center [185, 113] width 214 height 10
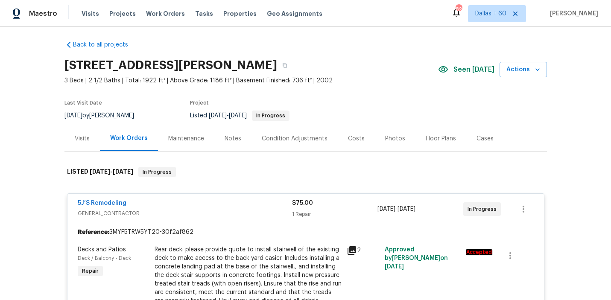
scroll to position [1, 0]
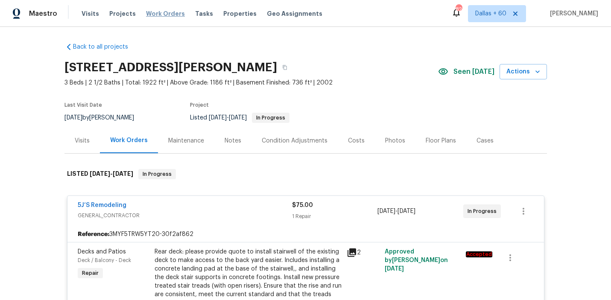
click at [149, 15] on span "Work Orders" at bounding box center [165, 13] width 39 height 9
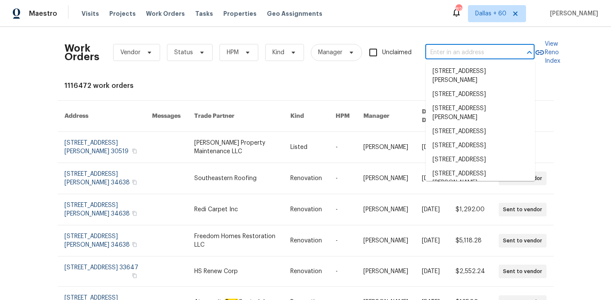
click at [470, 53] on input "text" at bounding box center [467, 52] width 85 height 13
paste input "17759 Saint Andrews Dr, Poway, CA 92064"
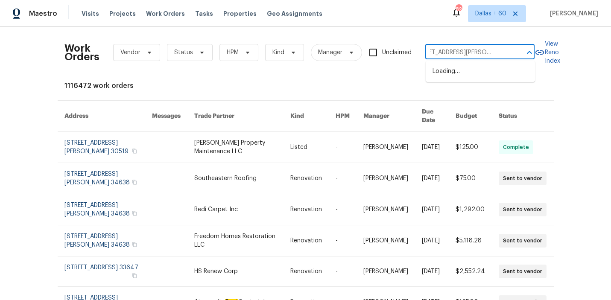
type input "17759 Saint Andrews Dr, Poway, CA 92064"
click at [469, 72] on li "17759 Saint Andrews Dr, Poway, CA 92064" at bounding box center [480, 75] width 109 height 23
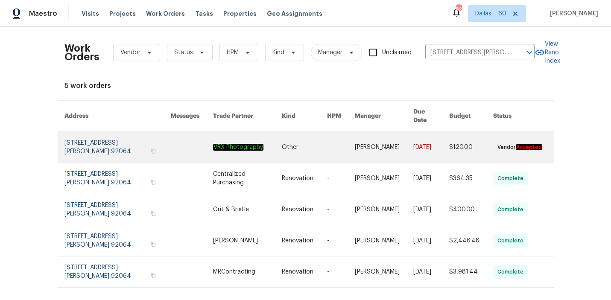
click at [251, 138] on link at bounding box center [247, 147] width 69 height 31
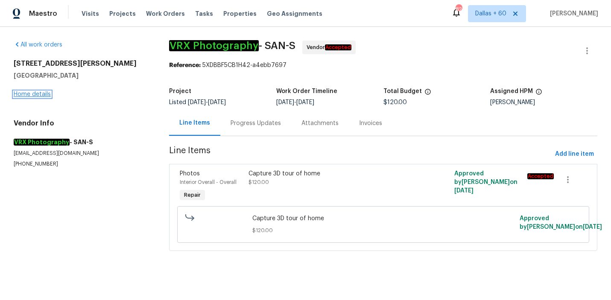
click at [34, 94] on link "Home details" at bounding box center [32, 94] width 37 height 6
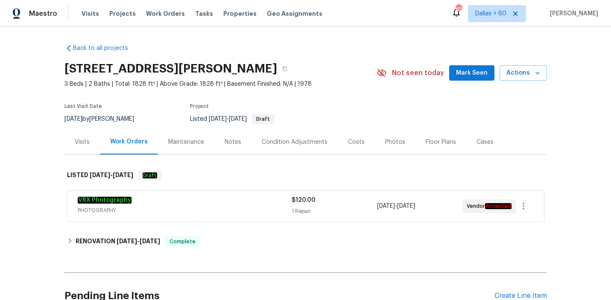
click at [237, 206] on span "PHOTOGRAPHY" at bounding box center [185, 210] width 214 height 9
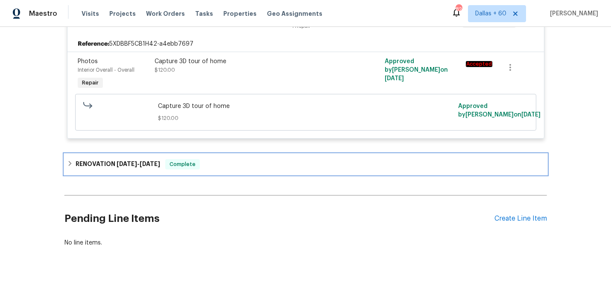
click at [240, 161] on div "RENOVATION 8/15/25 - 8/26/25 Complete" at bounding box center [305, 164] width 477 height 10
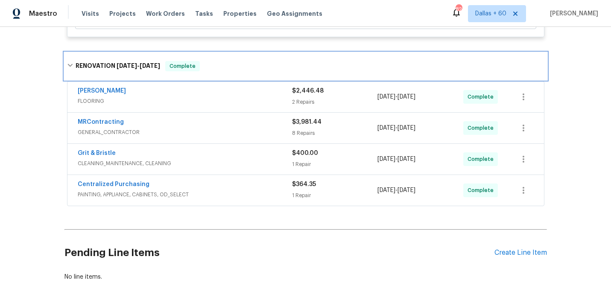
scroll to position [294, 0]
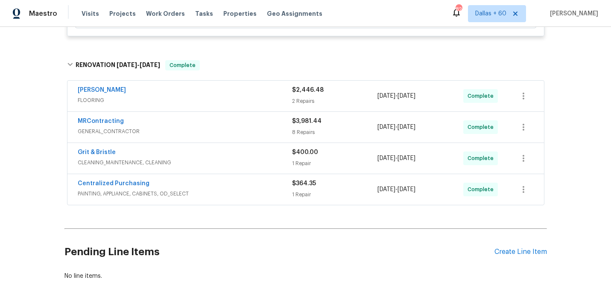
click at [241, 191] on span "PAINTING, APPLIANCE, CABINETS, OD_SELECT" at bounding box center [185, 194] width 214 height 9
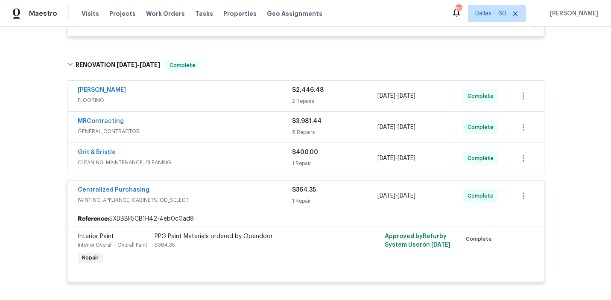
click at [221, 161] on span "CLEANING_MAINTENANCE, CLEANING" at bounding box center [185, 162] width 214 height 9
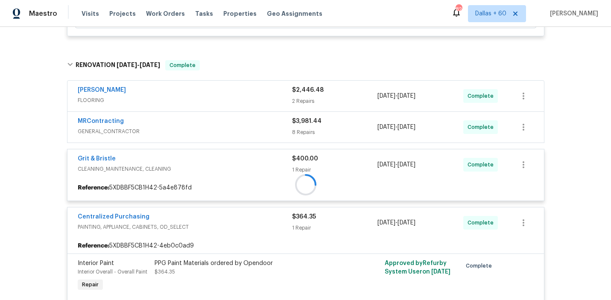
scroll to position [275, 0]
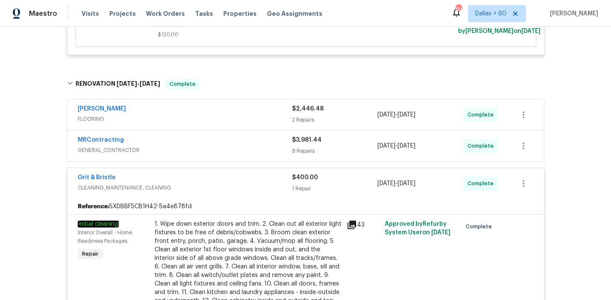
click at [222, 143] on div "MRContracting" at bounding box center [185, 141] width 214 height 10
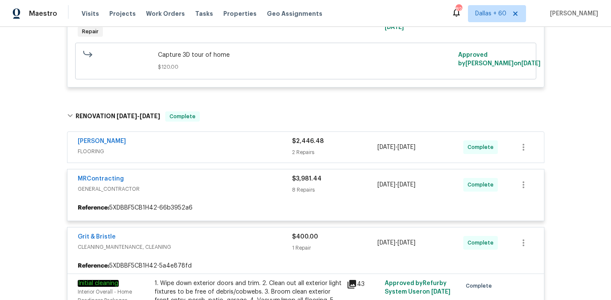
scroll to position [243, 0]
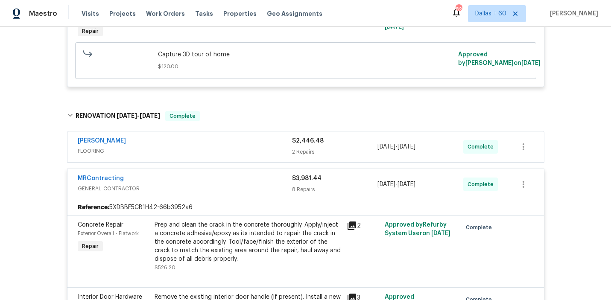
click at [222, 147] on span "FLOORING" at bounding box center [185, 151] width 214 height 9
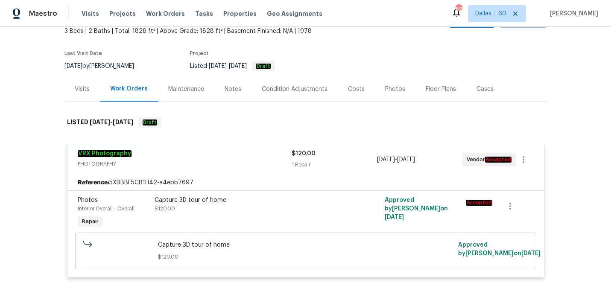
scroll to position [0, 0]
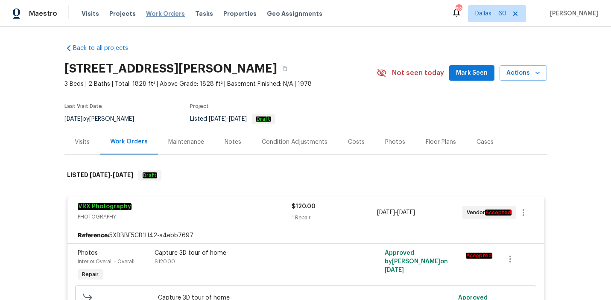
click at [160, 13] on span "Work Orders" at bounding box center [165, 13] width 39 height 9
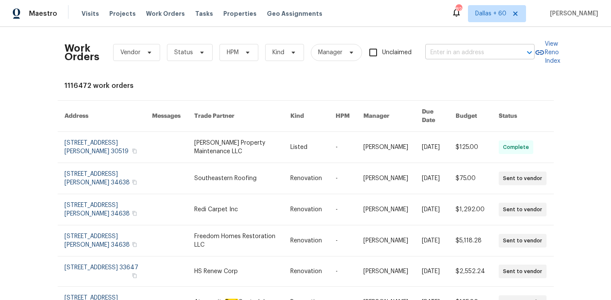
click at [448, 54] on input "text" at bounding box center [467, 52] width 85 height 13
click at [478, 56] on input "text" at bounding box center [467, 52] width 85 height 13
paste input "[STREET_ADDRESS]"
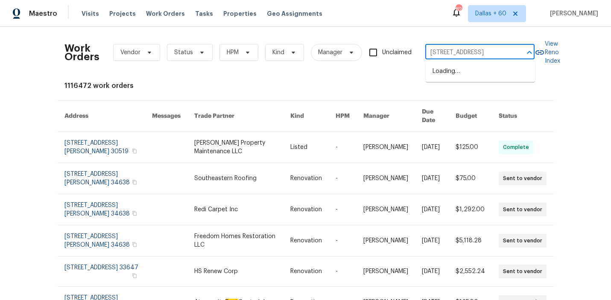
type input "[STREET_ADDRESS]"
click at [478, 67] on li "[STREET_ADDRESS]" at bounding box center [480, 71] width 109 height 14
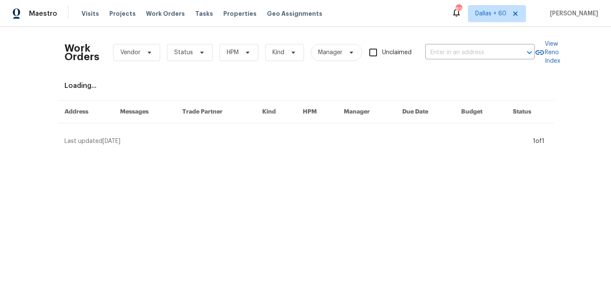
type input "[STREET_ADDRESS]"
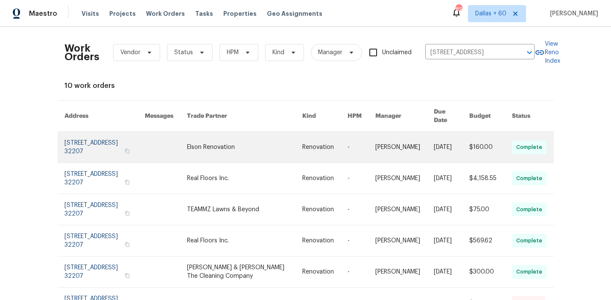
click at [211, 136] on link at bounding box center [245, 147] width 116 height 31
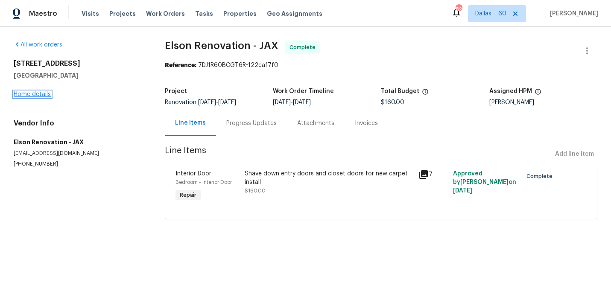
click at [38, 95] on link "Home details" at bounding box center [32, 94] width 37 height 6
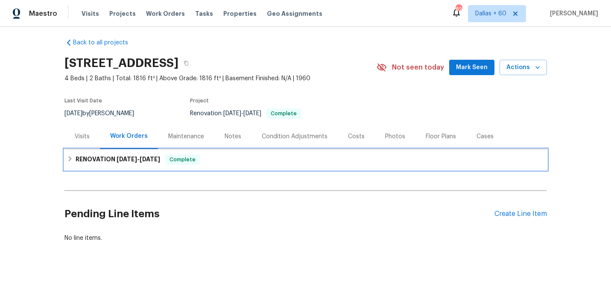
click at [261, 162] on div "RENOVATION 8/18/25 - 8/30/25 Complete" at bounding box center [305, 160] width 477 height 10
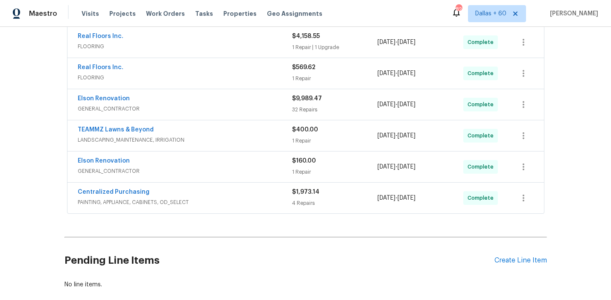
click at [244, 200] on span "PAINTING, APPLIANCE, CABINETS, OD_SELECT" at bounding box center [185, 202] width 214 height 9
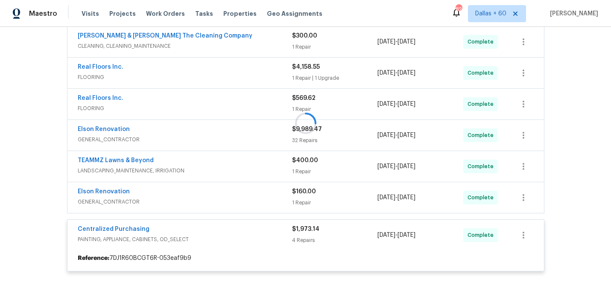
scroll to position [196, 0]
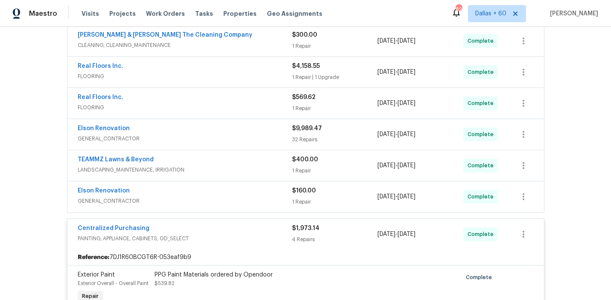
click at [244, 201] on span "GENERAL_CONTRACTOR" at bounding box center [185, 201] width 214 height 9
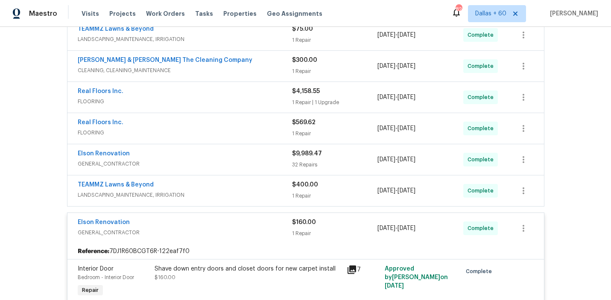
scroll to position [169, 0]
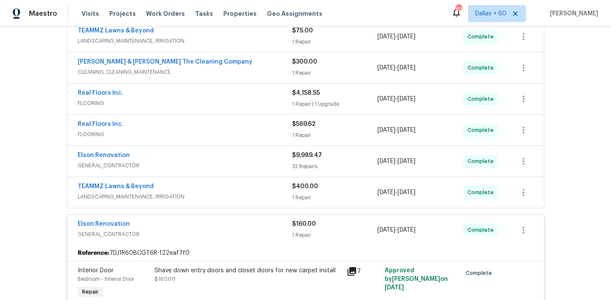
click at [244, 194] on span "LANDSCAPING_MAINTENANCE, IRRIGATION" at bounding box center [185, 197] width 214 height 9
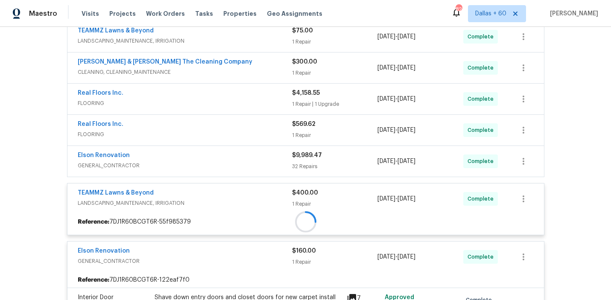
scroll to position [141, 0]
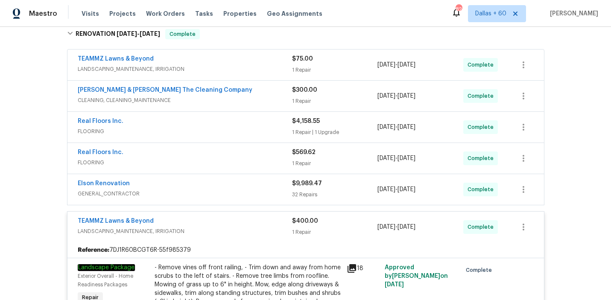
click at [242, 190] on span "GENERAL_CONTRACTOR" at bounding box center [185, 194] width 214 height 9
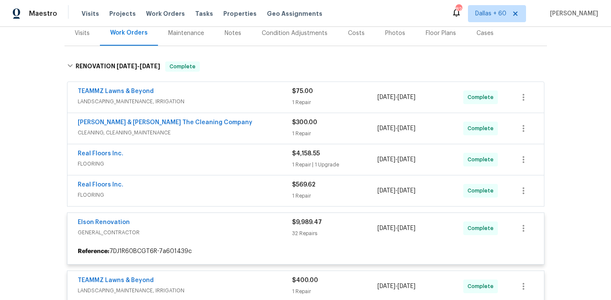
scroll to position [109, 0]
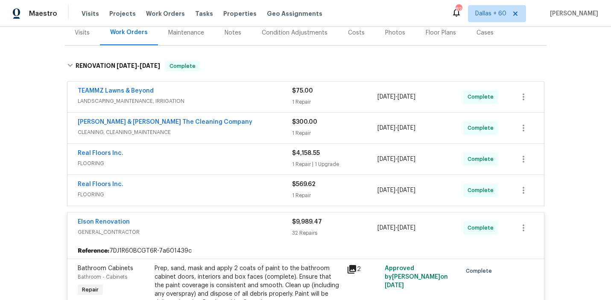
click at [243, 191] on span "FLOORING" at bounding box center [185, 194] width 214 height 9
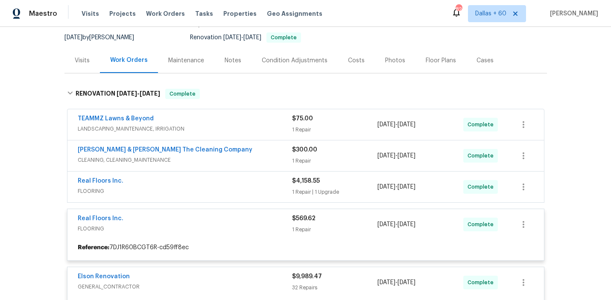
scroll to position [83, 0]
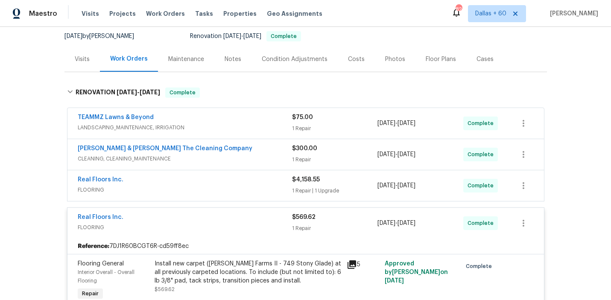
click at [242, 186] on span "FLOORING" at bounding box center [185, 190] width 214 height 9
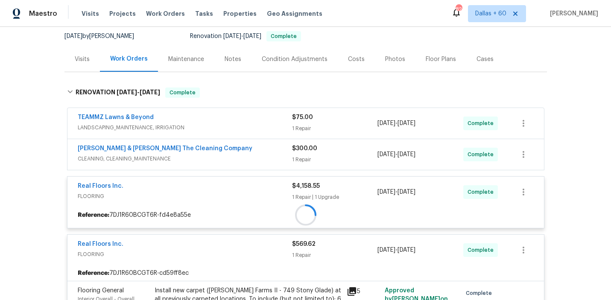
scroll to position [69, 0]
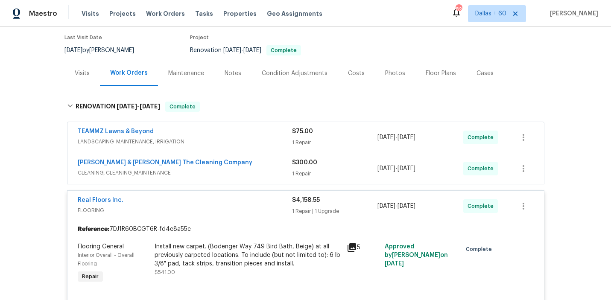
click at [247, 173] on span "CLEANING, CLEANING_MAINTENANCE" at bounding box center [185, 173] width 214 height 9
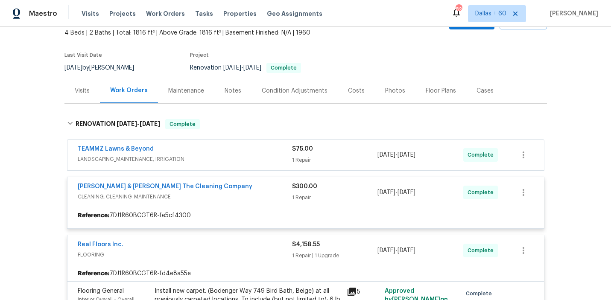
scroll to position [39, 0]
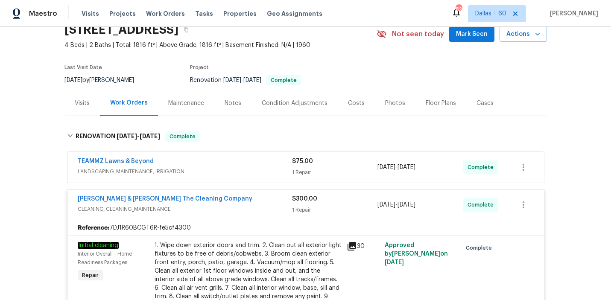
click at [249, 166] on div "TEAMMZ Lawns & Beyond" at bounding box center [185, 162] width 214 height 10
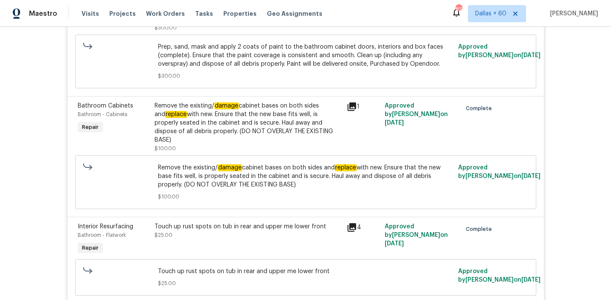
scroll to position [999, 0]
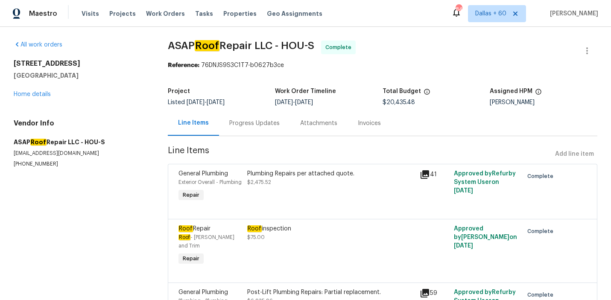
click at [241, 123] on div "Progress Updates" at bounding box center [254, 123] width 50 height 9
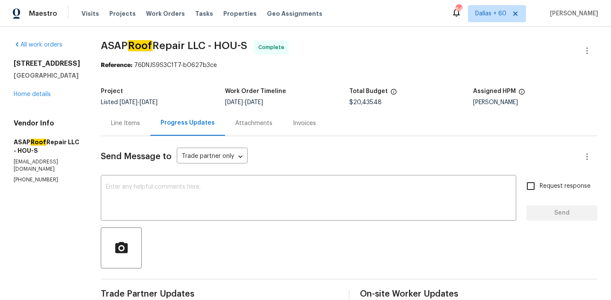
click at [298, 122] on div "Invoices" at bounding box center [304, 123] width 23 height 9
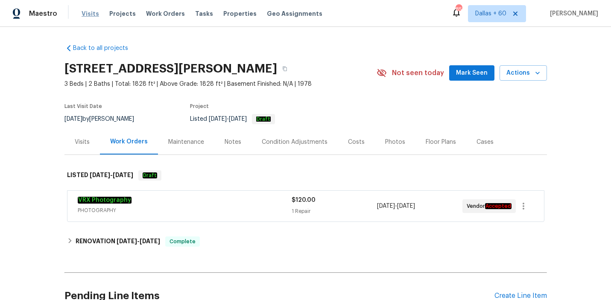
click at [85, 13] on span "Visits" at bounding box center [91, 13] width 18 height 9
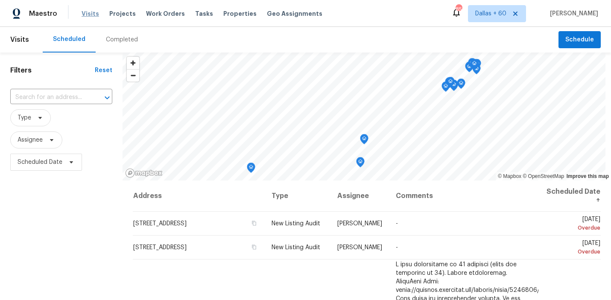
click at [94, 14] on span "Visits" at bounding box center [91, 13] width 18 height 9
click at [157, 14] on span "Work Orders" at bounding box center [165, 13] width 39 height 9
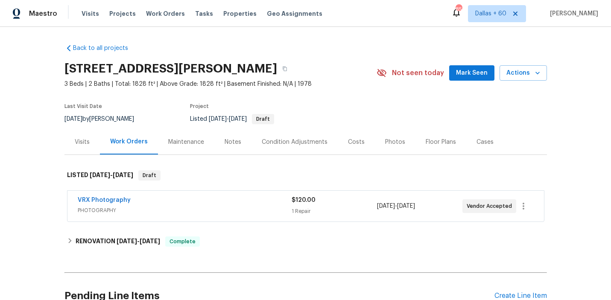
click at [79, 139] on div "Visits" at bounding box center [82, 142] width 15 height 9
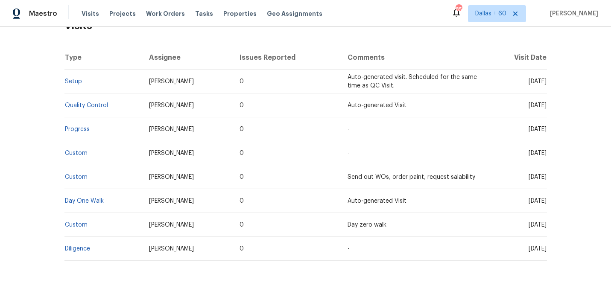
scroll to position [168, 0]
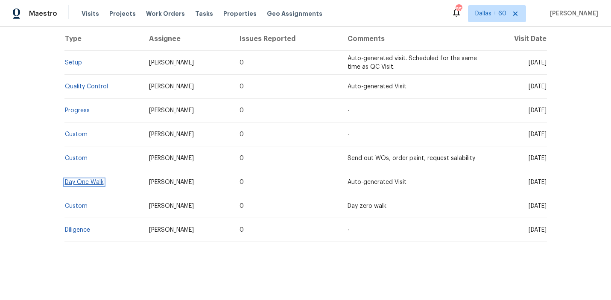
click at [91, 179] on link "Day One Walk" at bounding box center [84, 182] width 39 height 6
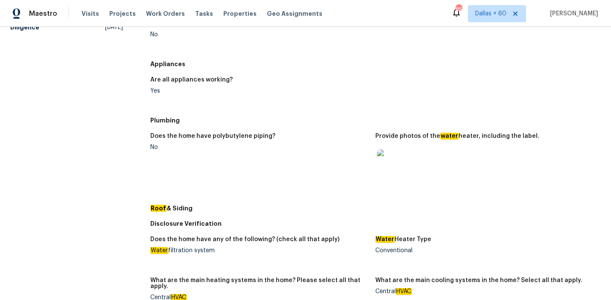
scroll to position [251, 0]
click at [391, 161] on img at bounding box center [390, 162] width 27 height 27
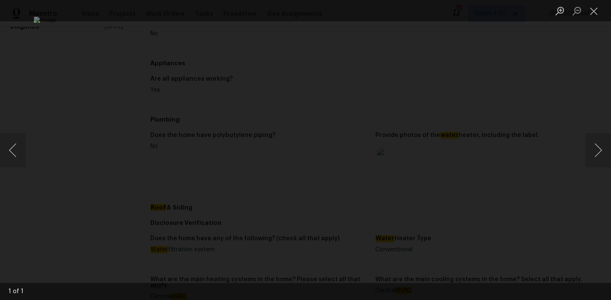
click at [566, 107] on div "Lightbox" at bounding box center [305, 150] width 611 height 300
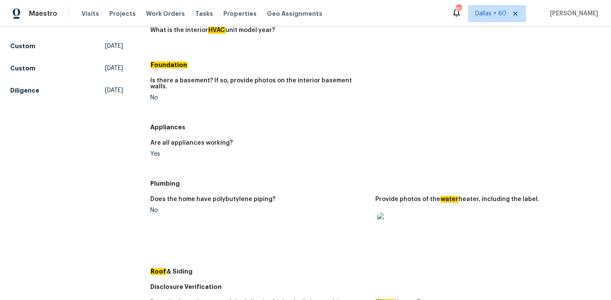
scroll to position [181, 0]
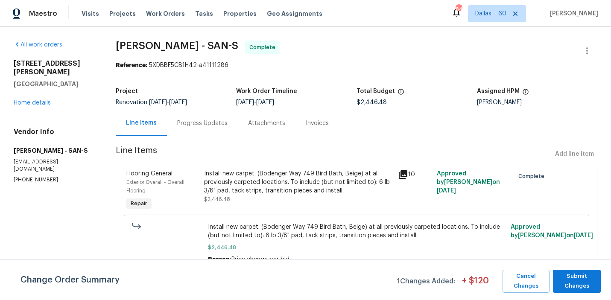
drag, startPoint x: 13, startPoint y: 142, endPoint x: 97, endPoint y: 143, distance: 84.5
click at [97, 143] on div "All work orders 17759 Saint Andrews Dr Poway, CA 92064 Home details Vendor Info…" at bounding box center [305, 165] width 611 height 277
copy h5 "Sherwin Williams - SAN-S"
drag, startPoint x: 8, startPoint y: 140, endPoint x: 53, endPoint y: 164, distance: 51.6
click at [53, 164] on div "All work orders 17759 Saint Andrews Dr Poway, CA 92064 Home details Vendor Info…" at bounding box center [305, 165] width 611 height 277
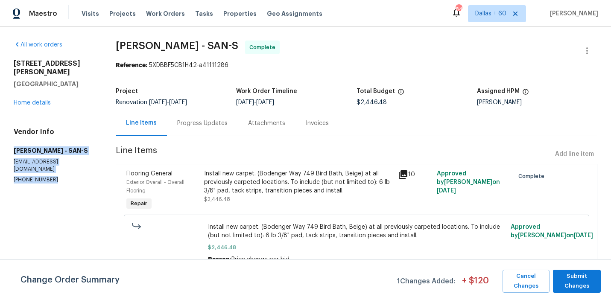
copy div "Sherwin Williams - SAN-S sw708677@sherwin.com (858) 292-1358"
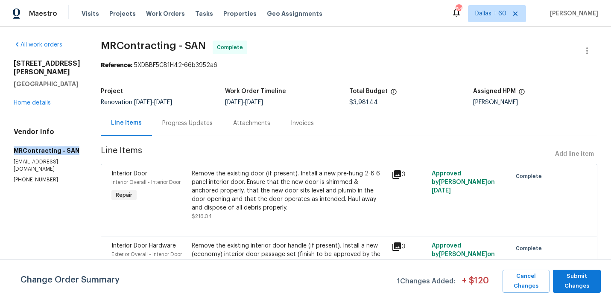
drag, startPoint x: 12, startPoint y: 151, endPoint x: 81, endPoint y: 152, distance: 69.6
copy h5 "MRContracting - SAN"
click at [48, 140] on div "Vendor Info MRContracting - SAN [EMAIL_ADDRESS][DOMAIN_NAME] [PHONE_NUMBER]" at bounding box center [47, 156] width 67 height 56
drag, startPoint x: 11, startPoint y: 148, endPoint x: 61, endPoint y: 173, distance: 55.9
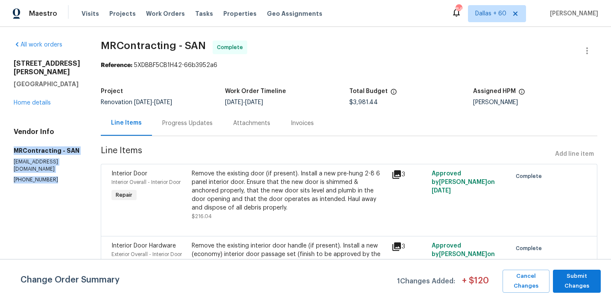
copy div "MRContracting - SAN [EMAIL_ADDRESS][DOMAIN_NAME] [PHONE_NUMBER]"
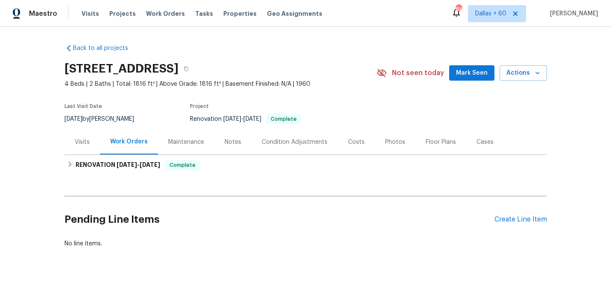
click at [79, 142] on div "Visits" at bounding box center [82, 142] width 15 height 9
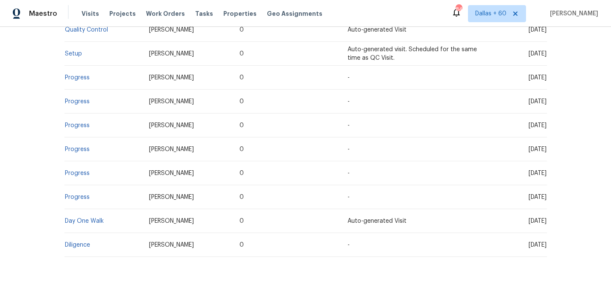
scroll to position [225, 0]
click at [84, 219] on link "Day One Walk" at bounding box center [84, 220] width 39 height 6
